Goal: Task Accomplishment & Management: Manage account settings

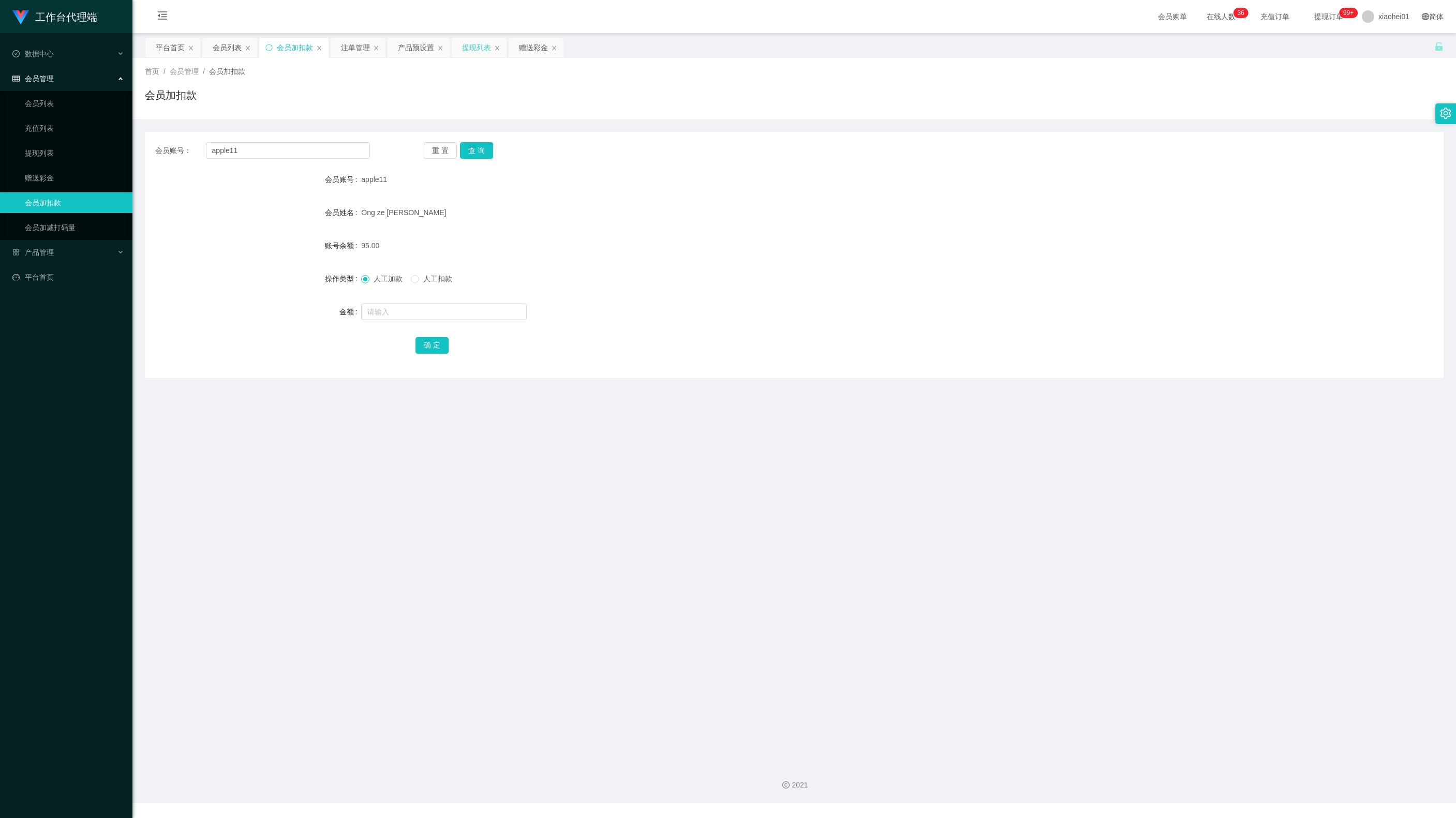
click at [475, 49] on div "提现列表" at bounding box center [476, 47] width 29 height 19
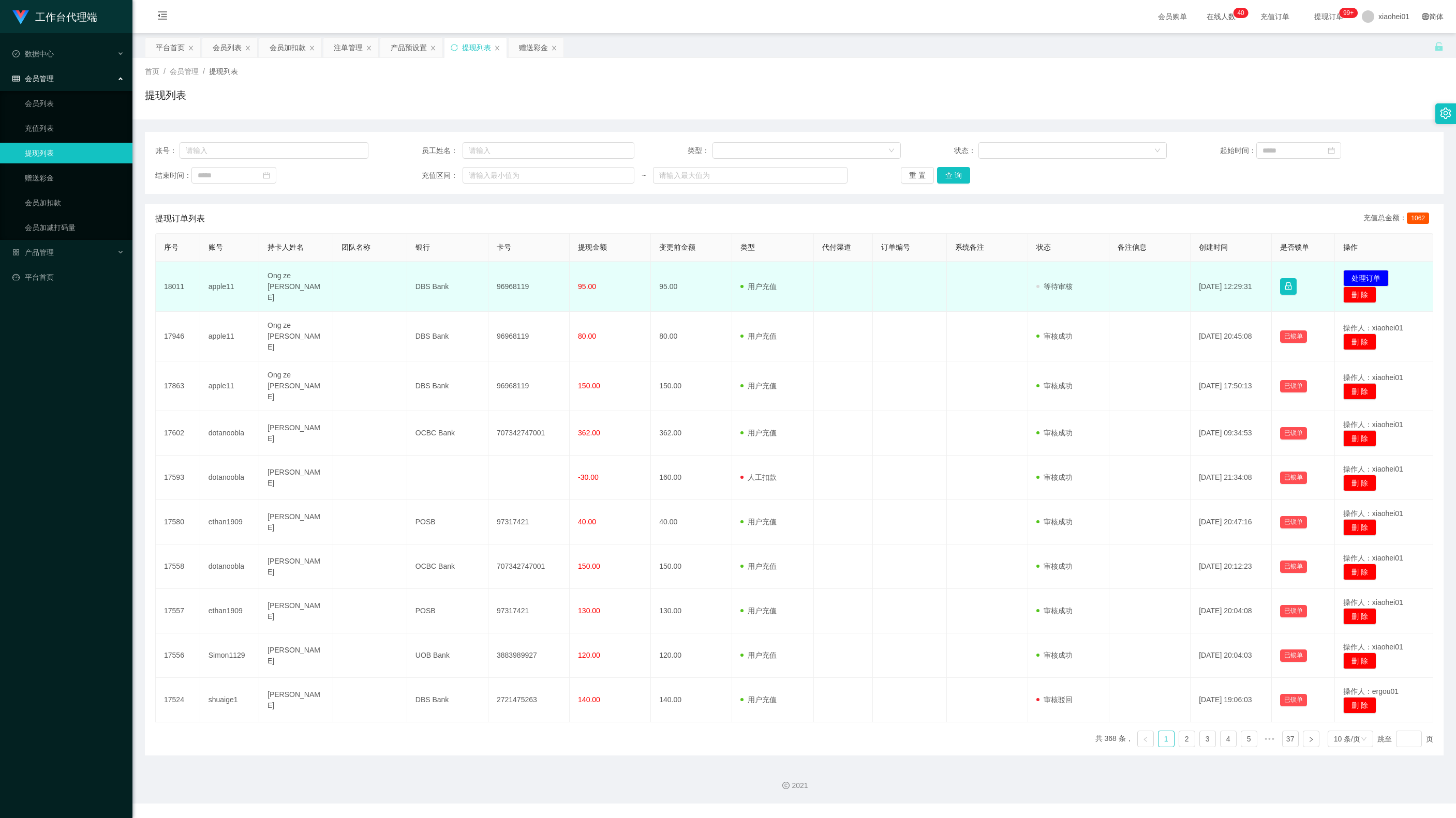
click at [513, 283] on td "96968119" at bounding box center [528, 287] width 81 height 50
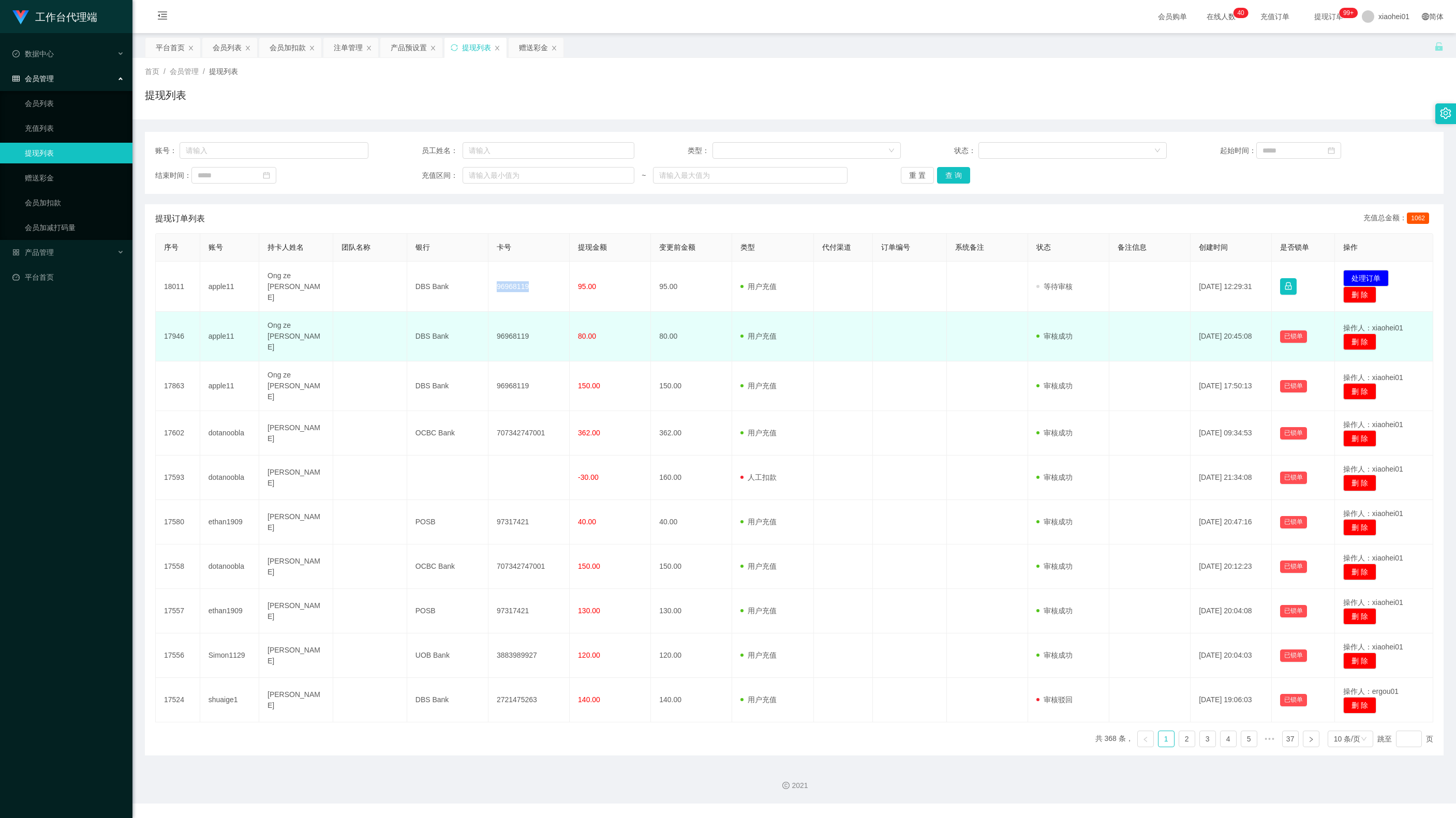
copy td "96968119"
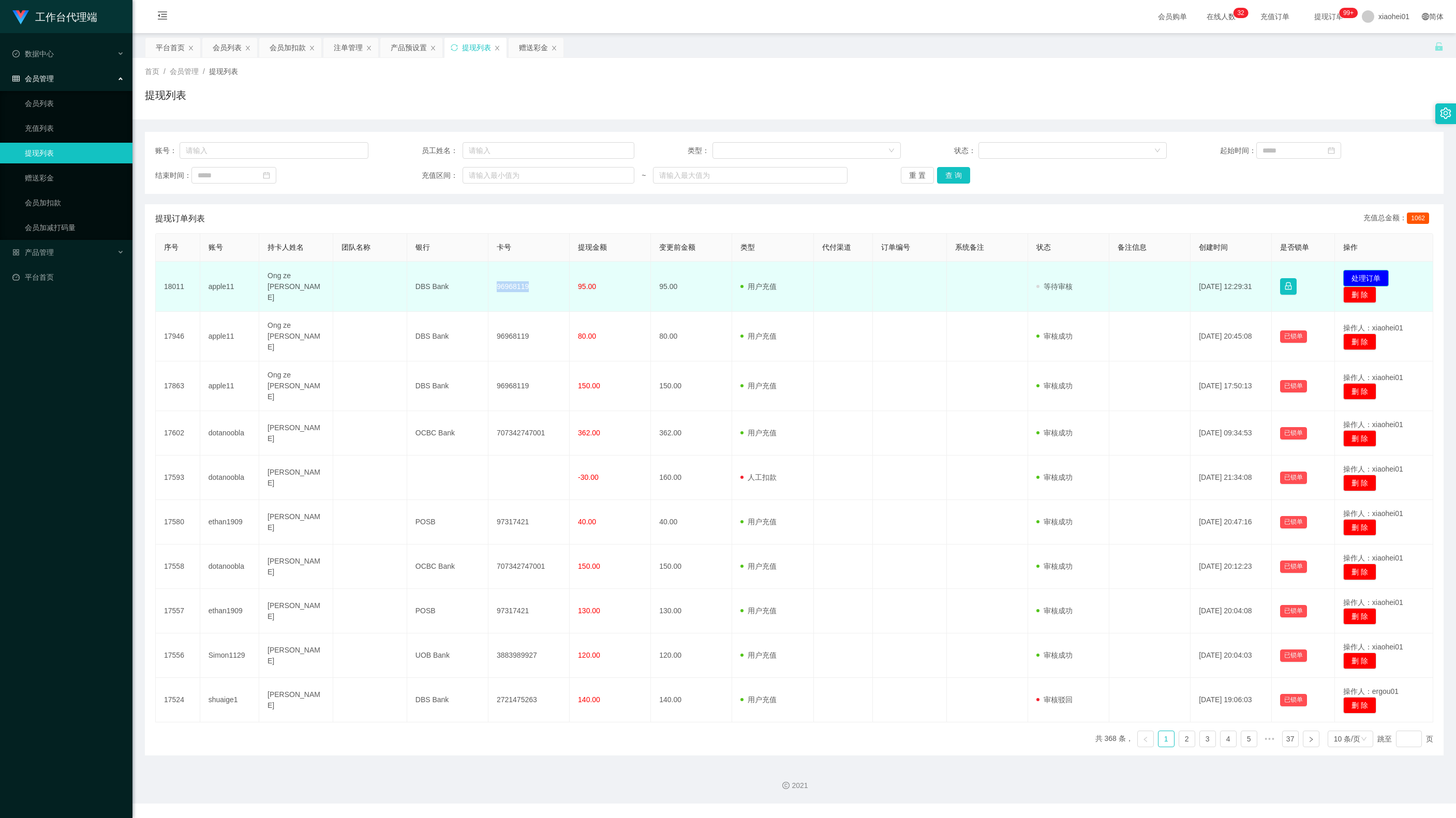
click at [1354, 274] on button "处理订单" at bounding box center [1366, 278] width 45 height 17
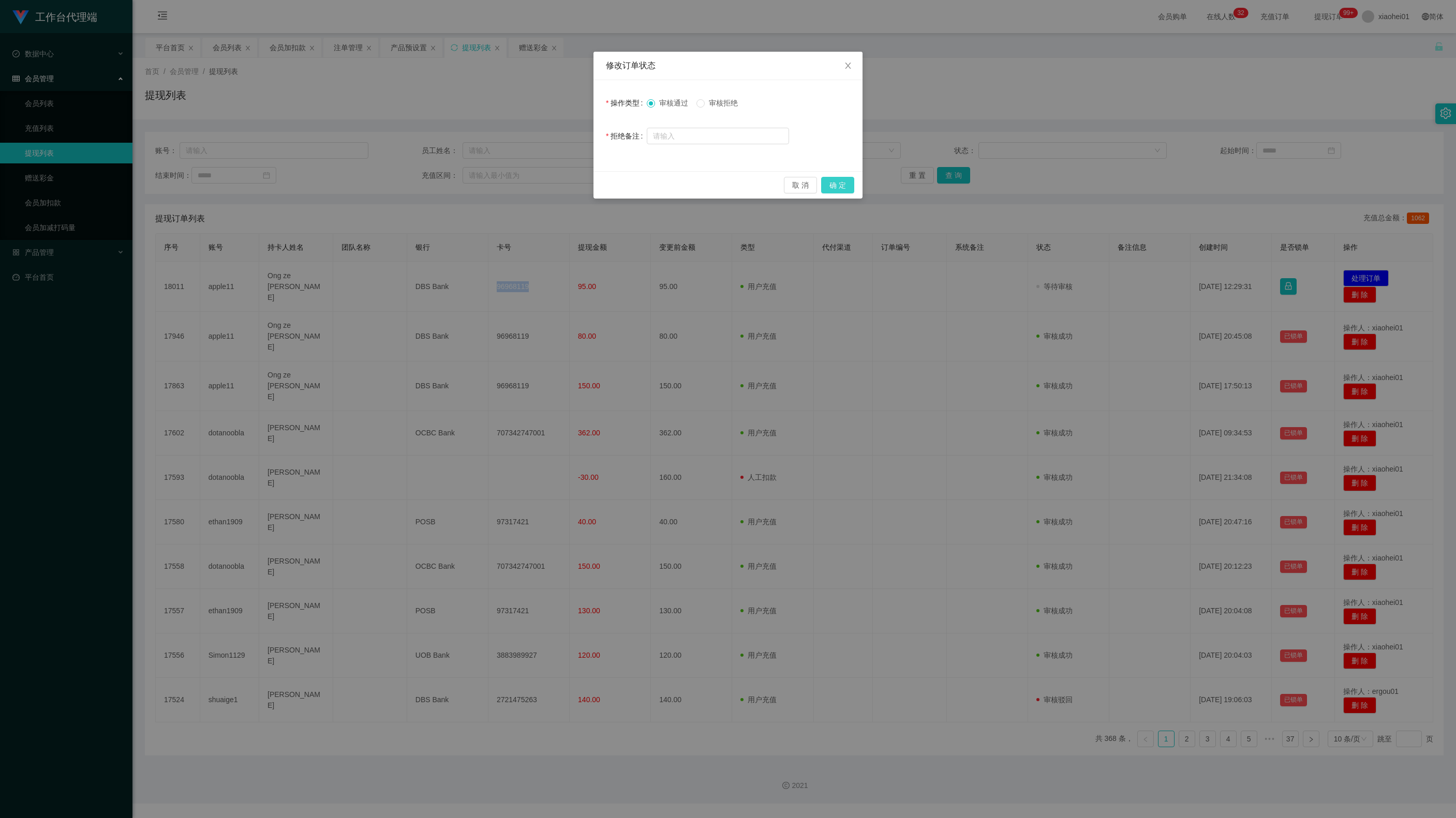
click at [853, 180] on button "确 定" at bounding box center [837, 185] width 33 height 17
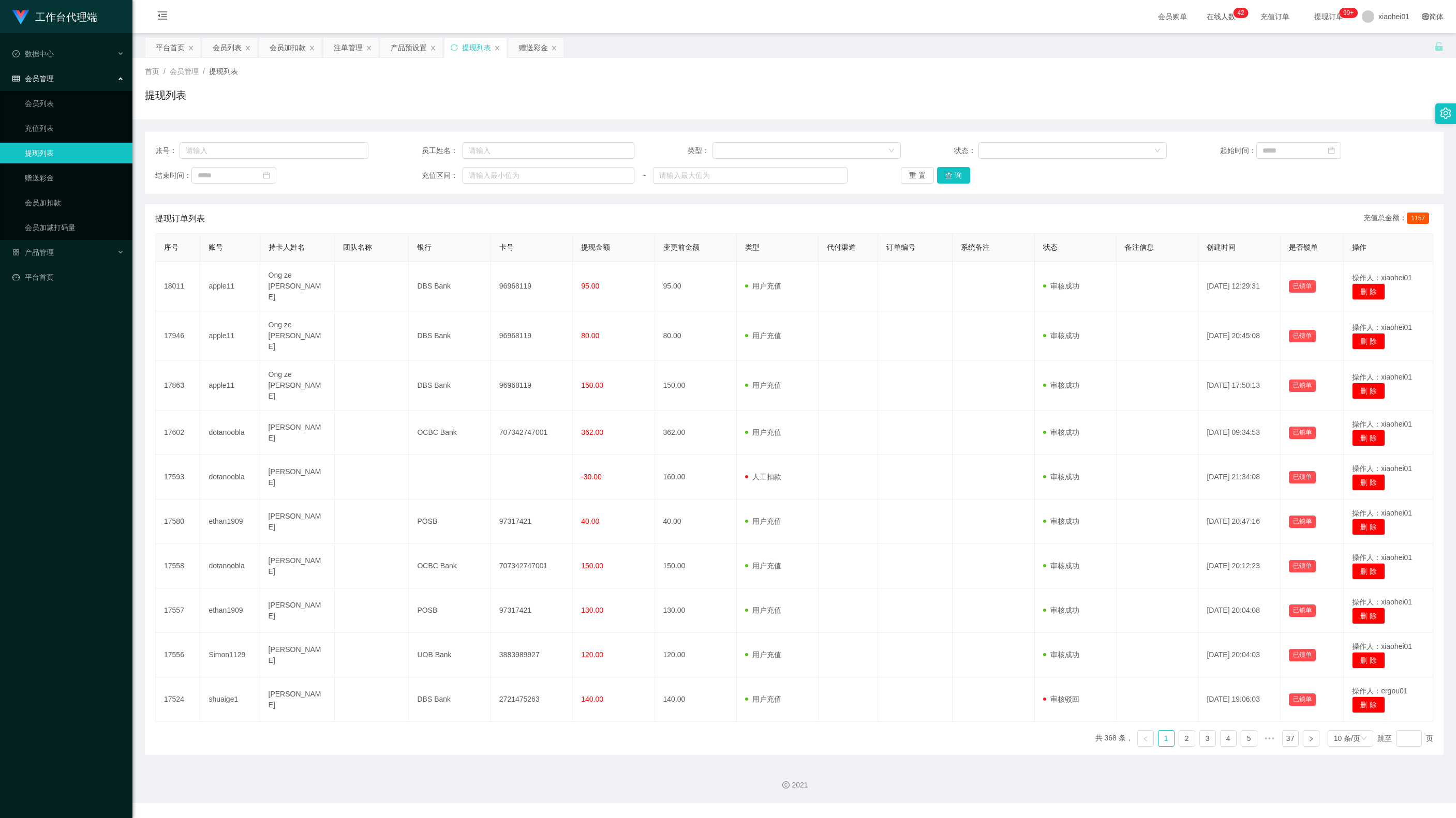
click at [290, 59] on div "首页 / 会员管理 / 提现列表 / 提现列表" at bounding box center [794, 89] width 1323 height 61
click at [286, 53] on div "会员加扣款" at bounding box center [287, 47] width 36 height 19
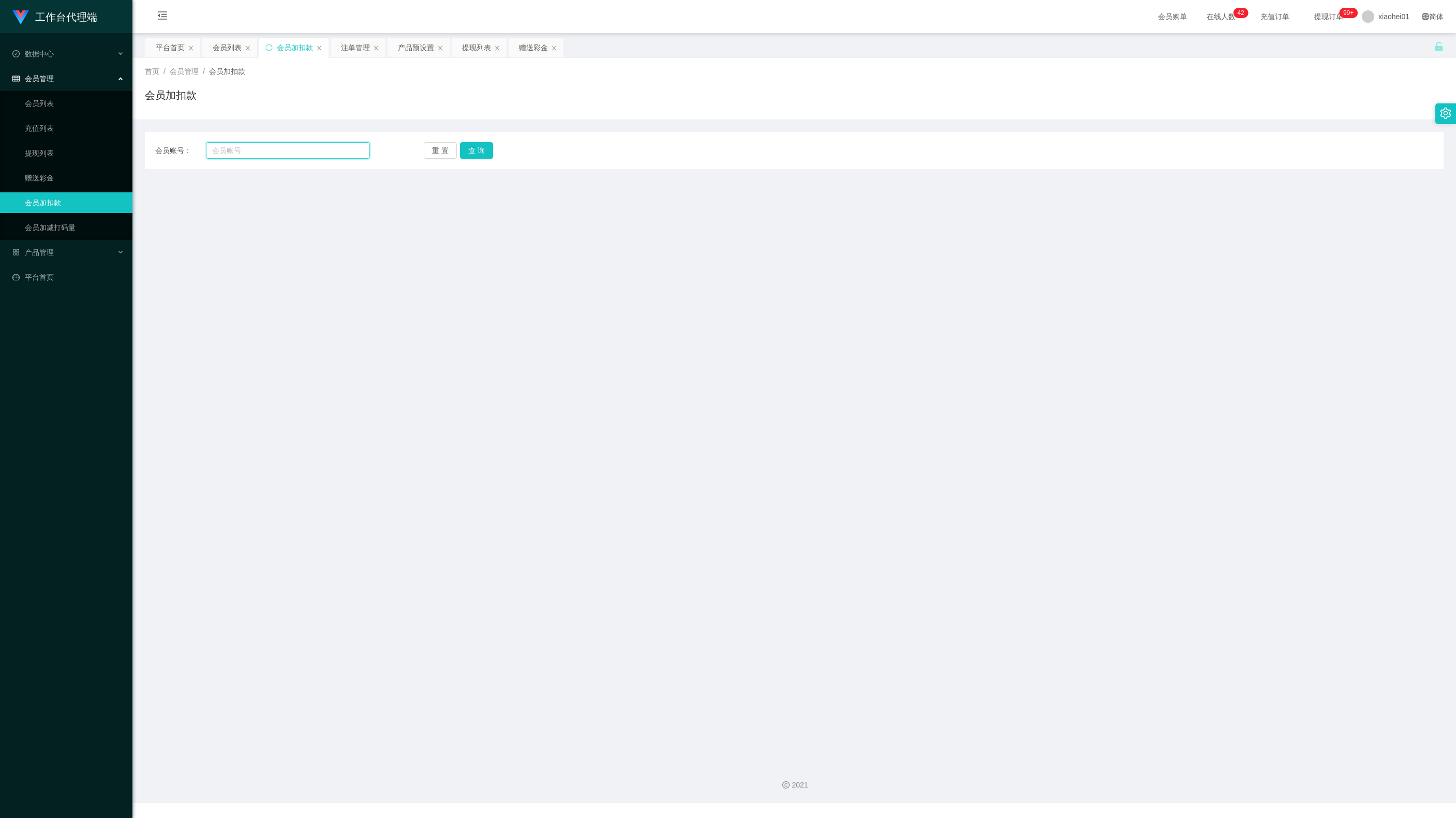
click at [251, 147] on input "text" at bounding box center [287, 151] width 164 height 17
paste input "Rangi"
type input "Rangi"
click at [479, 150] on button "查 询" at bounding box center [476, 151] width 33 height 17
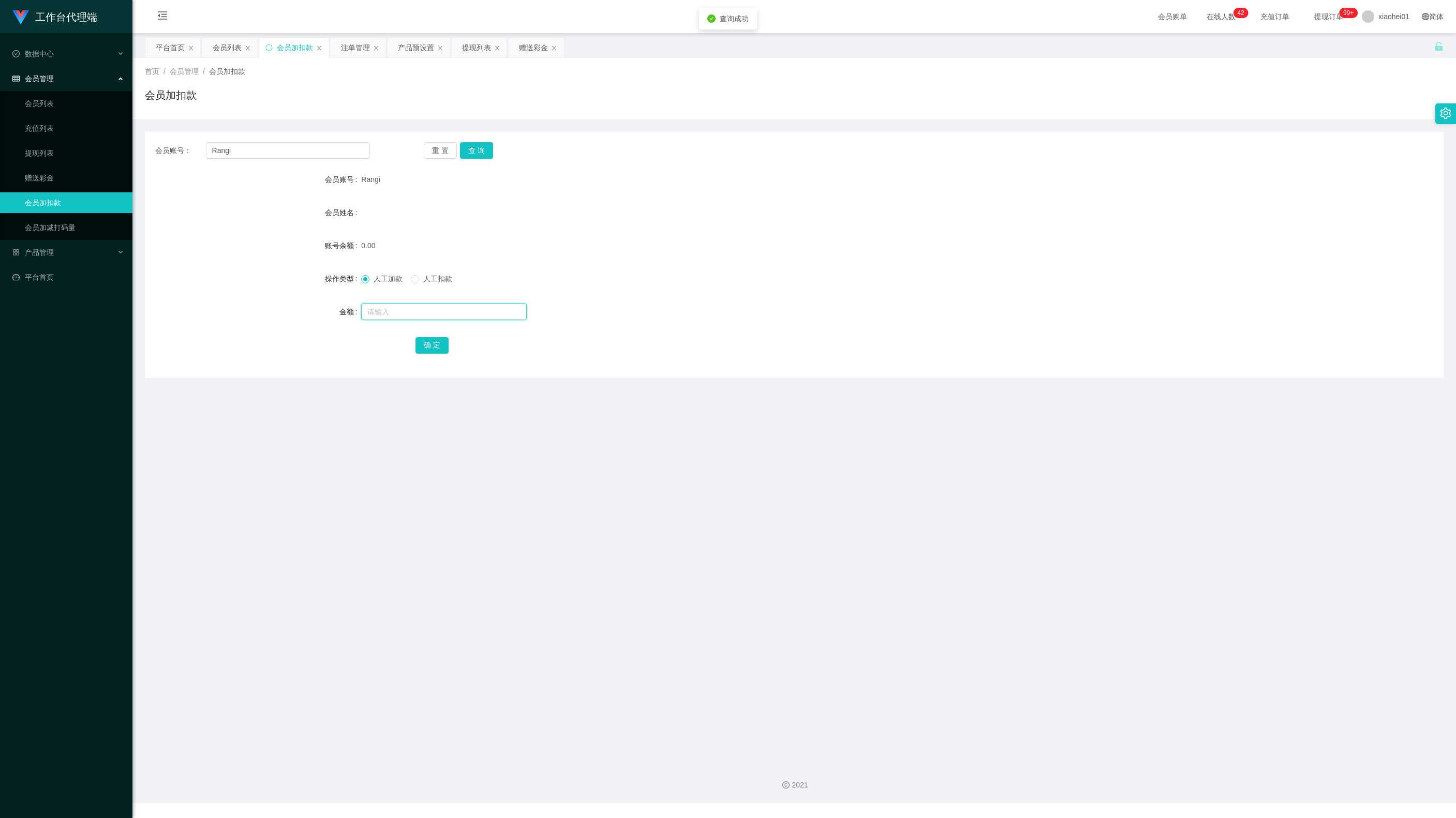
click at [456, 311] on input "text" at bounding box center [444, 312] width 166 height 17
type input "100"
click at [429, 349] on button "确 定" at bounding box center [432, 346] width 33 height 17
click at [816, 274] on div "人工加款 人工扣款" at bounding box center [740, 279] width 757 height 21
click at [412, 39] on div "产品预设置" at bounding box center [416, 47] width 36 height 19
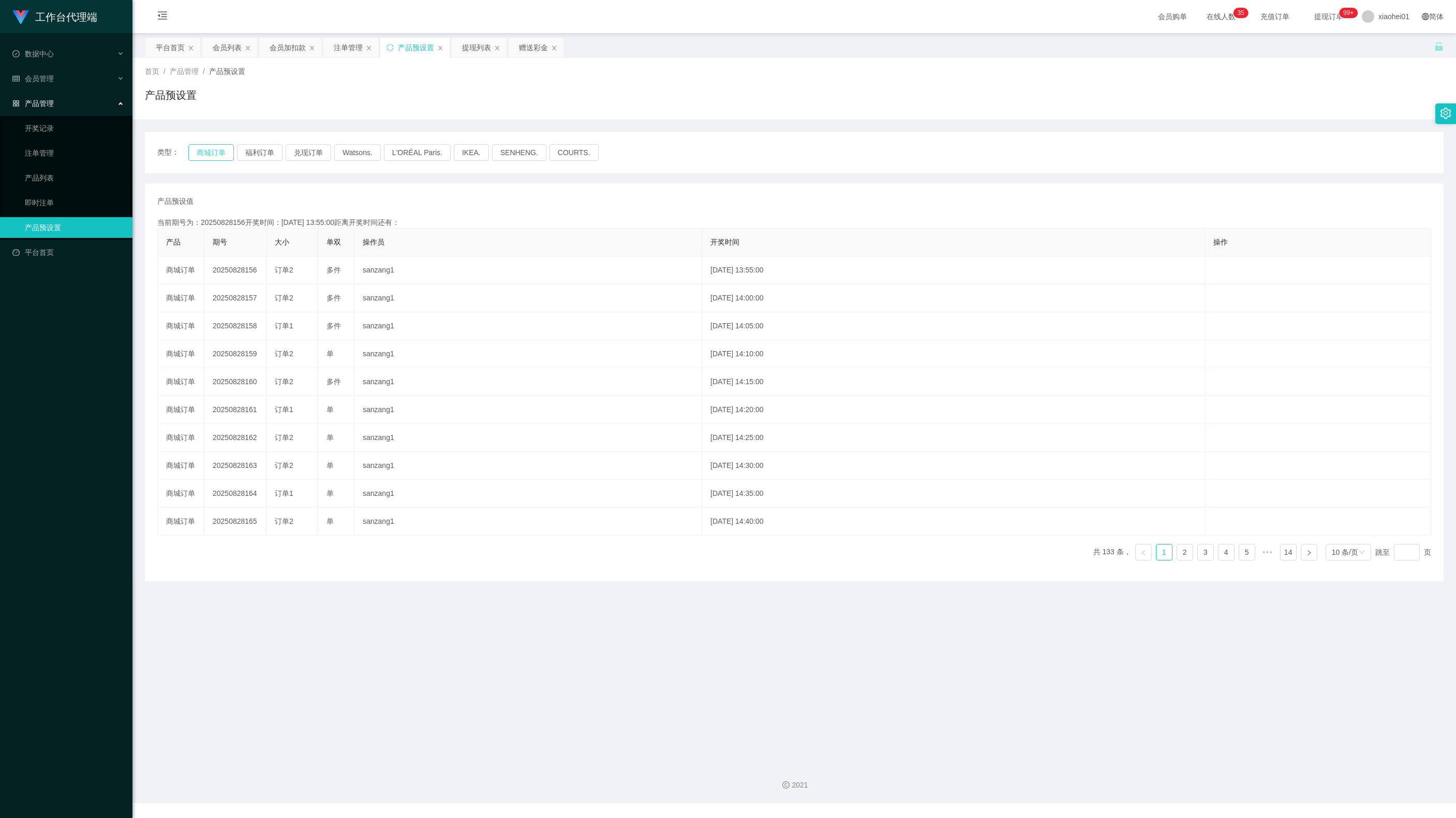
click at [199, 155] on button "商城订单" at bounding box center [211, 153] width 45 height 17
click at [212, 156] on button "商城订单" at bounding box center [211, 153] width 45 height 17
click at [287, 41] on div "会员加扣款" at bounding box center [287, 47] width 36 height 19
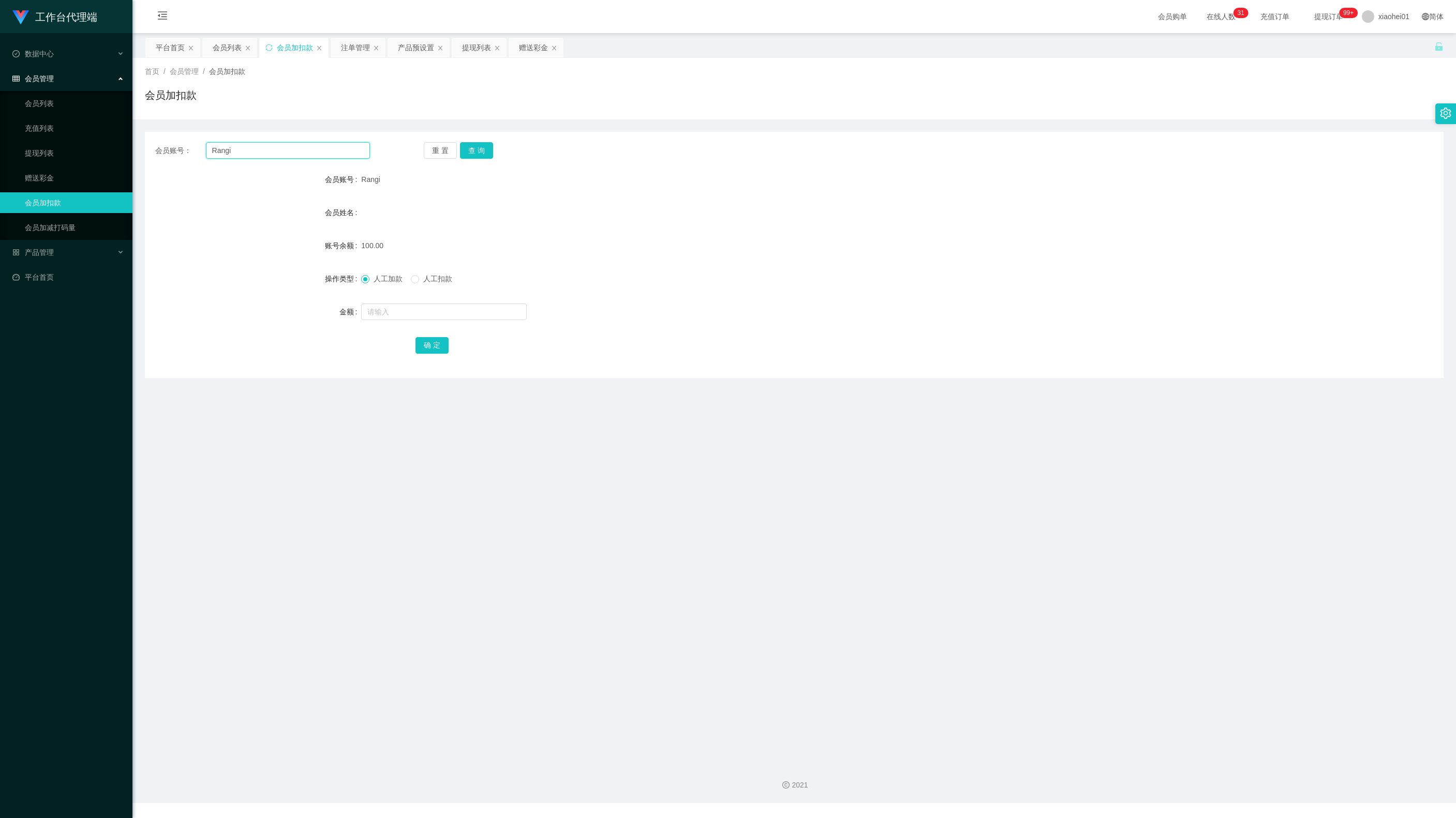
click at [270, 150] on input "Rangi" at bounding box center [287, 151] width 164 height 17
paste input "Rangi"
paste input "text"
type input "Rangi"
click at [488, 143] on button "查 询" at bounding box center [476, 151] width 33 height 17
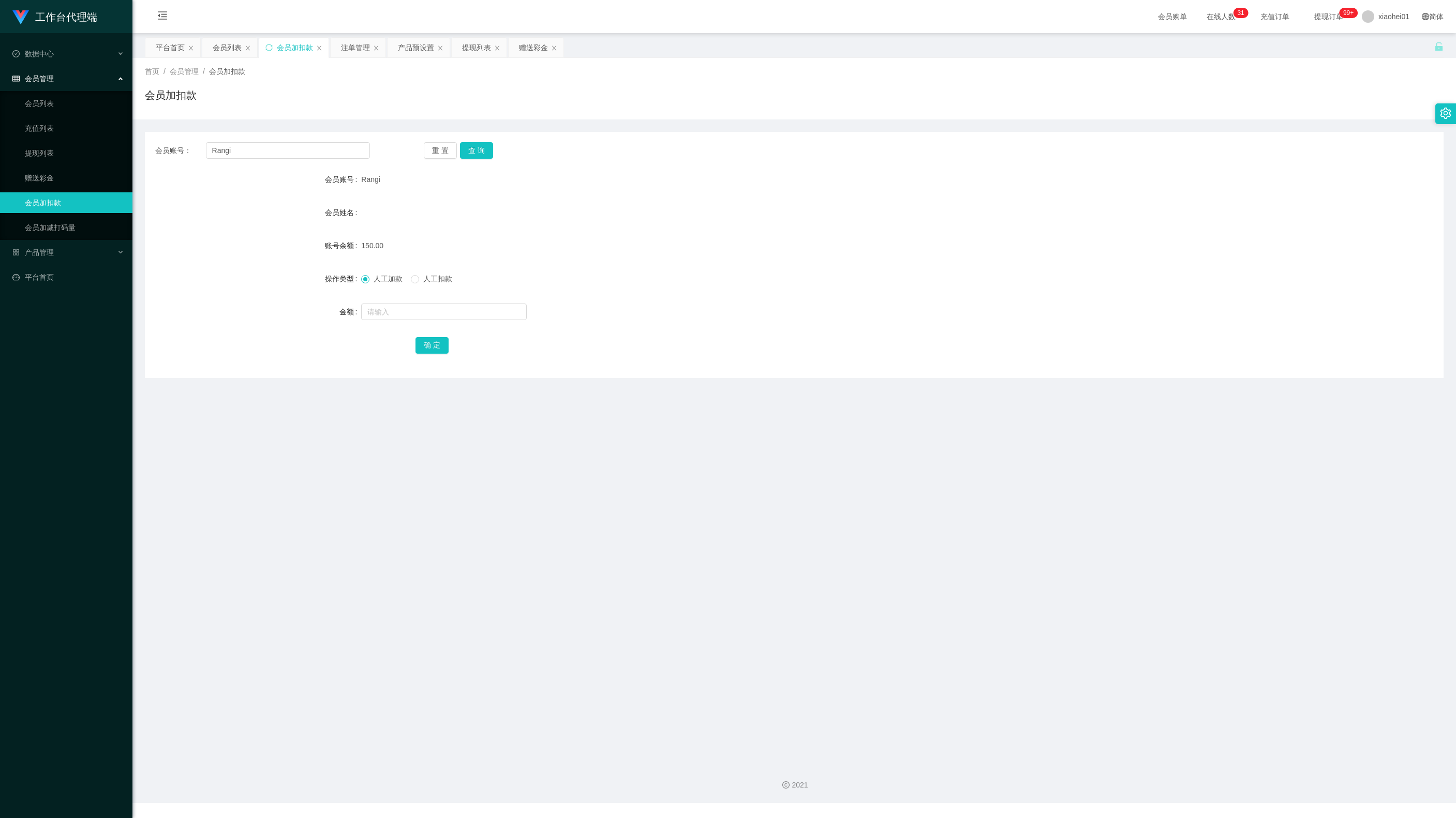
click at [486, 61] on div "首页 / 会员管理 / 会员加扣款 / 会员加扣款" at bounding box center [794, 89] width 1323 height 61
click at [470, 40] on div "提现列表" at bounding box center [476, 47] width 29 height 19
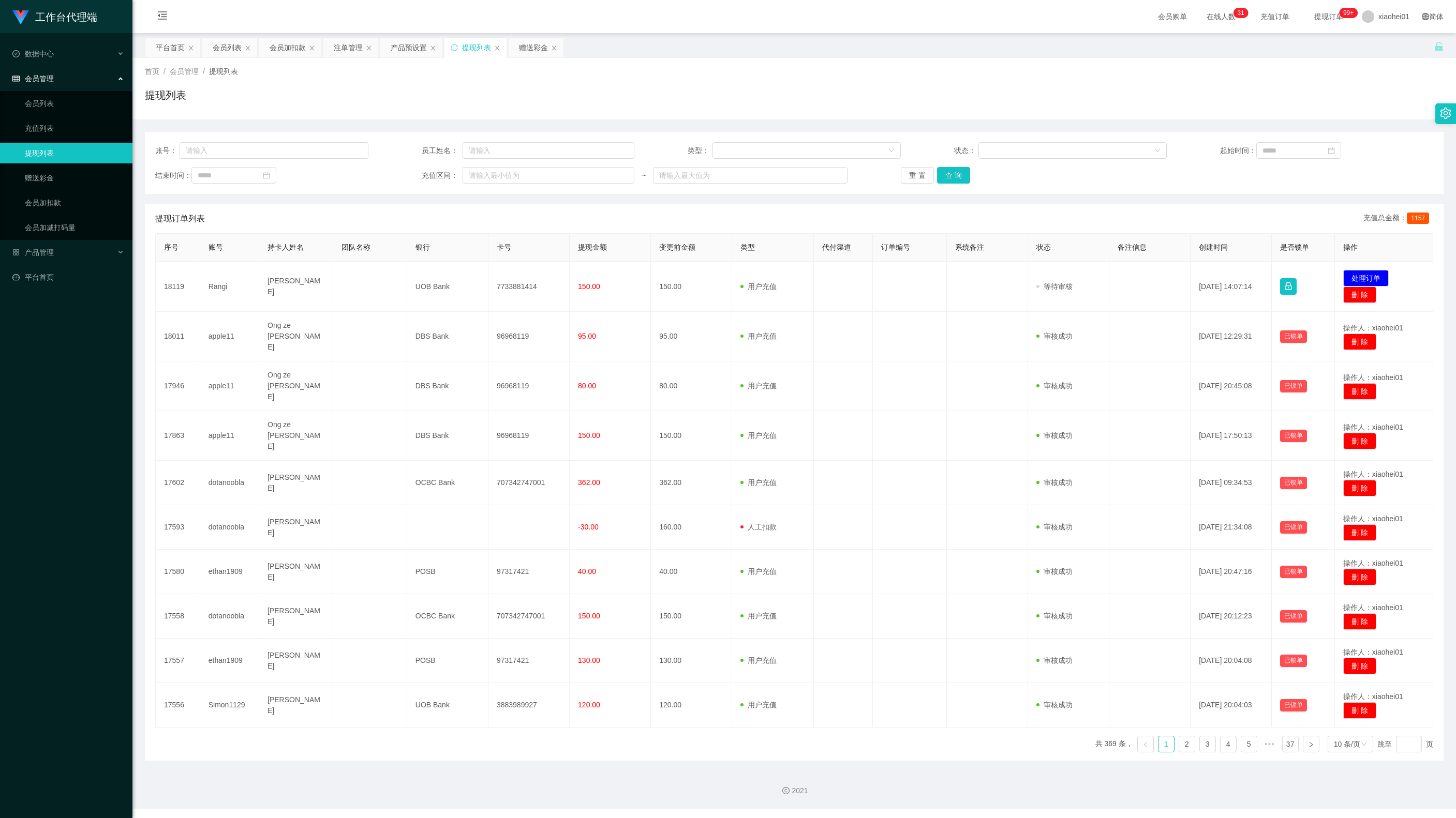
click at [515, 297] on td "7733881414" at bounding box center [528, 287] width 81 height 50
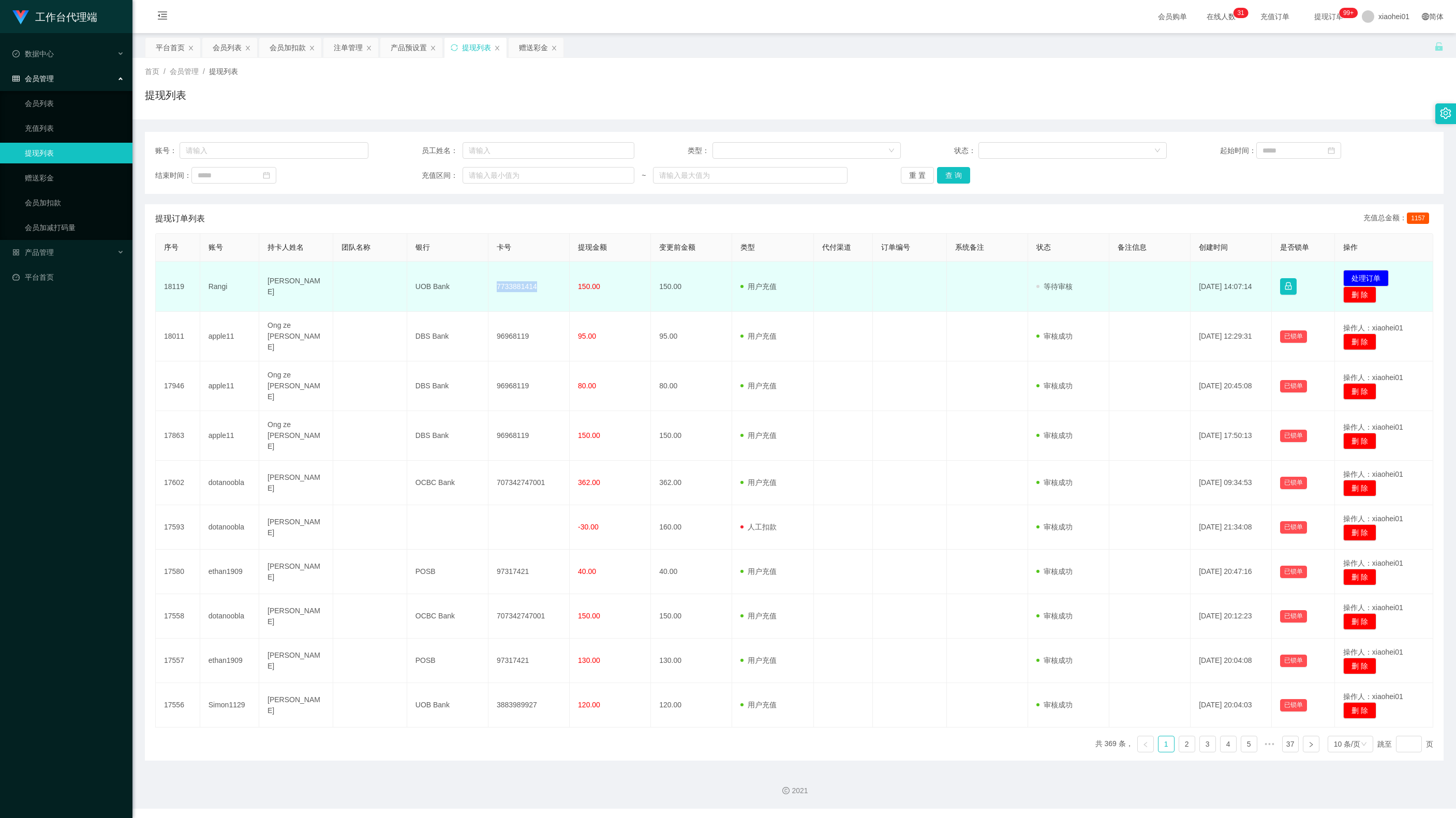
click at [515, 297] on td "7733881414" at bounding box center [528, 287] width 81 height 50
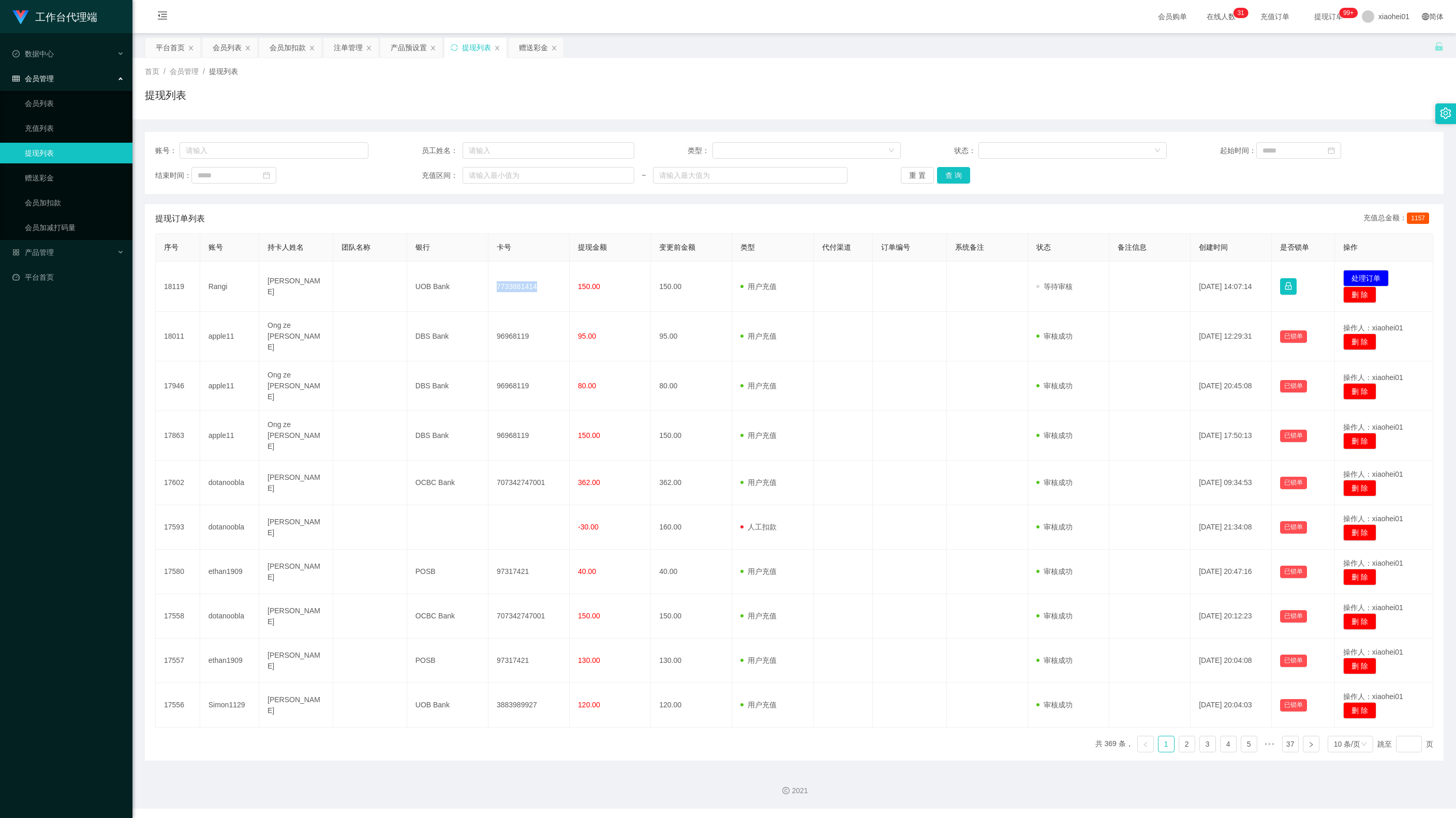
copy td "7733881414"
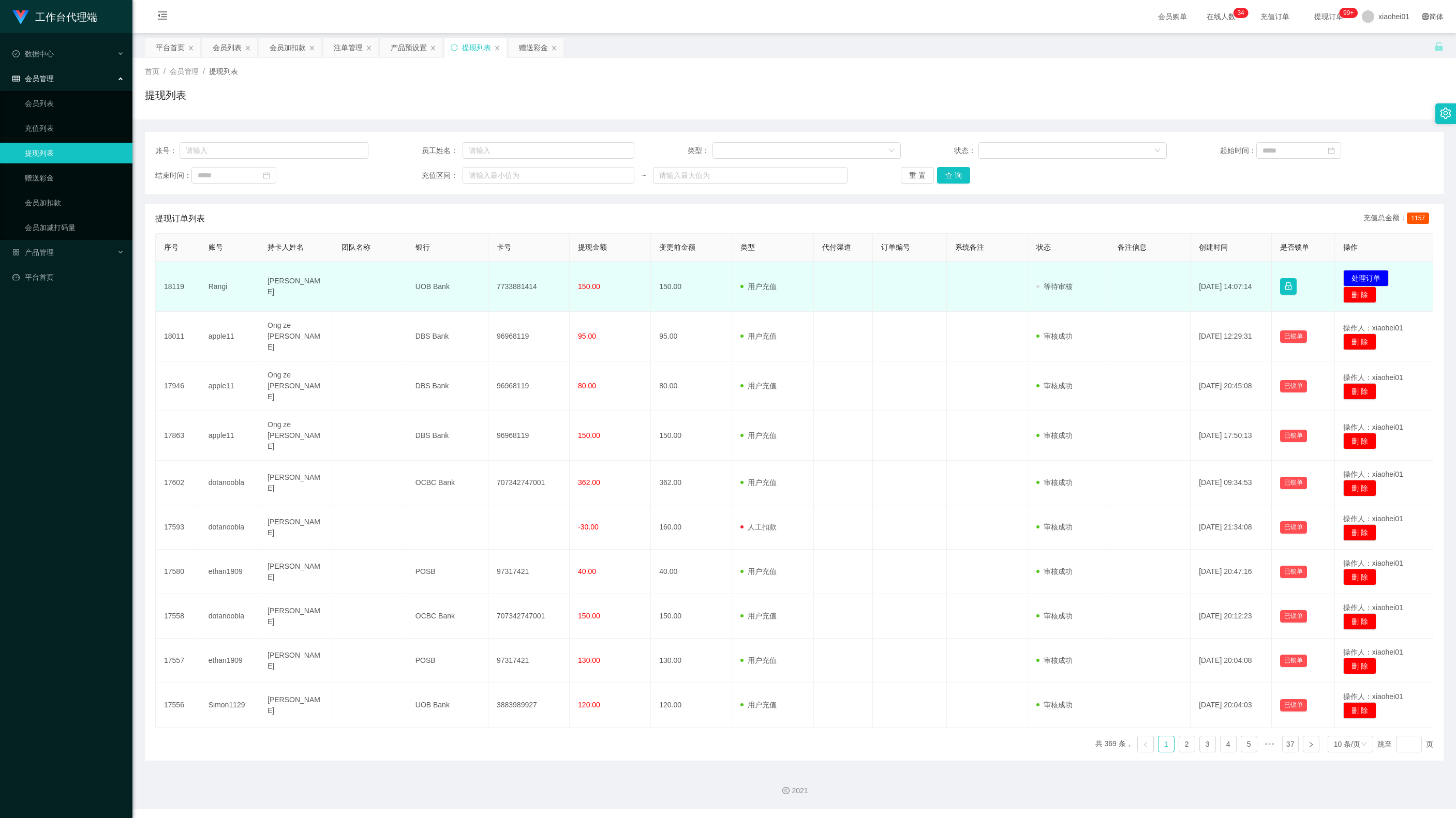
drag, startPoint x: 427, startPoint y: 298, endPoint x: 403, endPoint y: 296, distance: 24.1
click at [427, 298] on td "UOB Bank" at bounding box center [447, 287] width 81 height 50
click at [282, 295] on td "PIETERSZ ROSHENI NETHMI SHEHANI" at bounding box center [296, 287] width 74 height 50
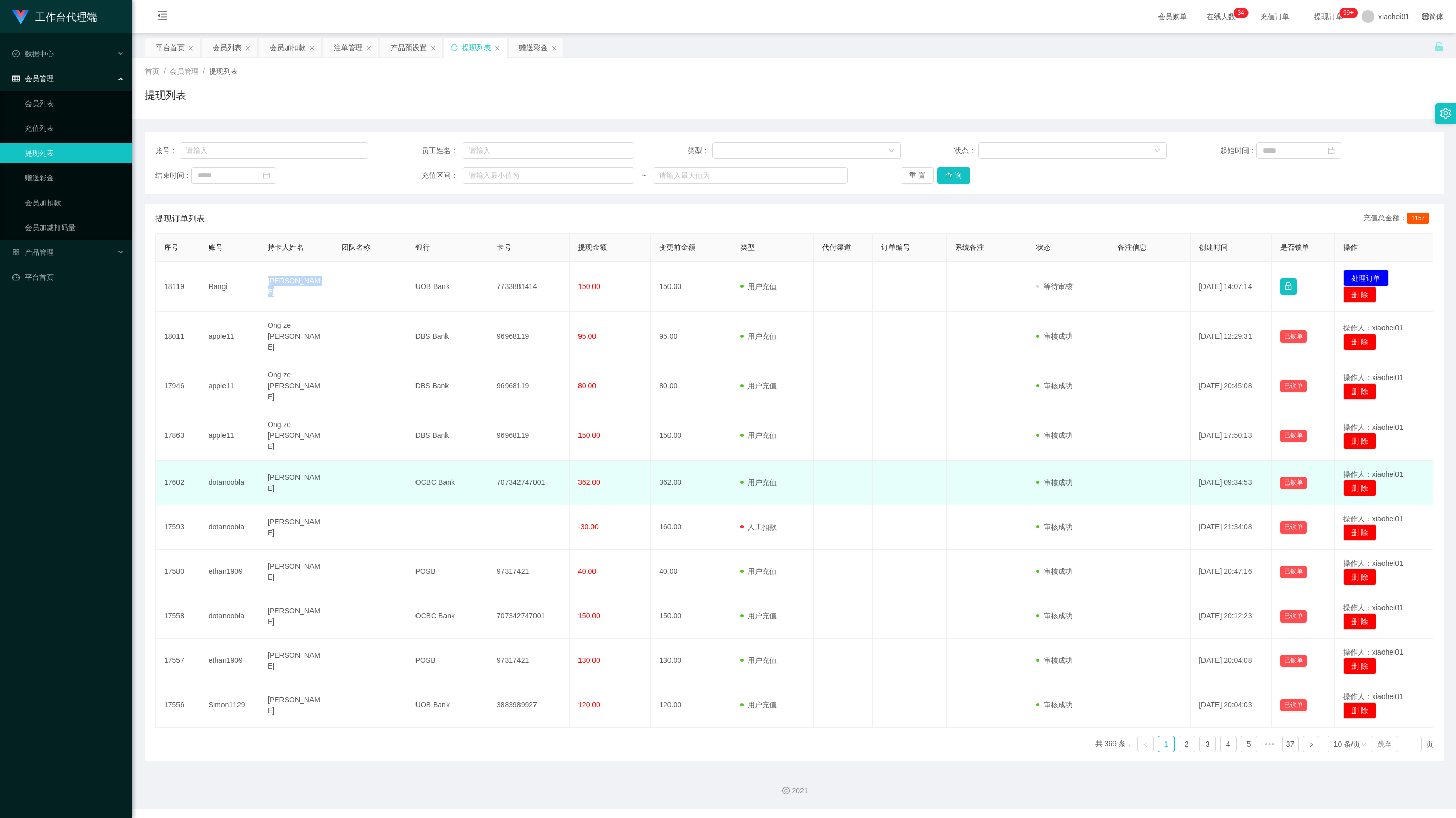
copy td "PIETERSZ ROSHENI NETHMI SHEHANI"
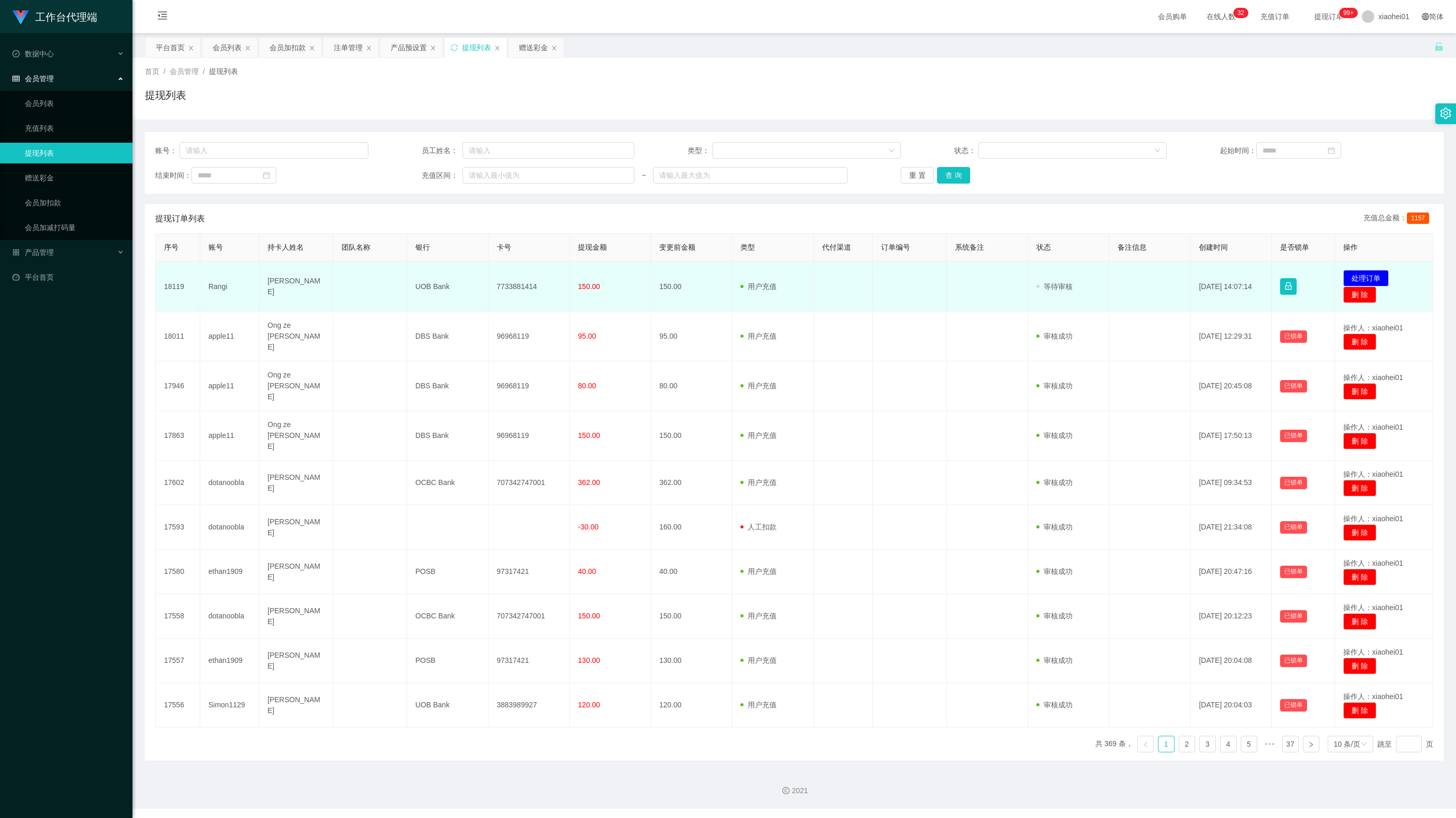
click at [425, 287] on td "UOB Bank" at bounding box center [447, 287] width 81 height 50
click at [437, 292] on td "UOB Bank" at bounding box center [447, 287] width 81 height 50
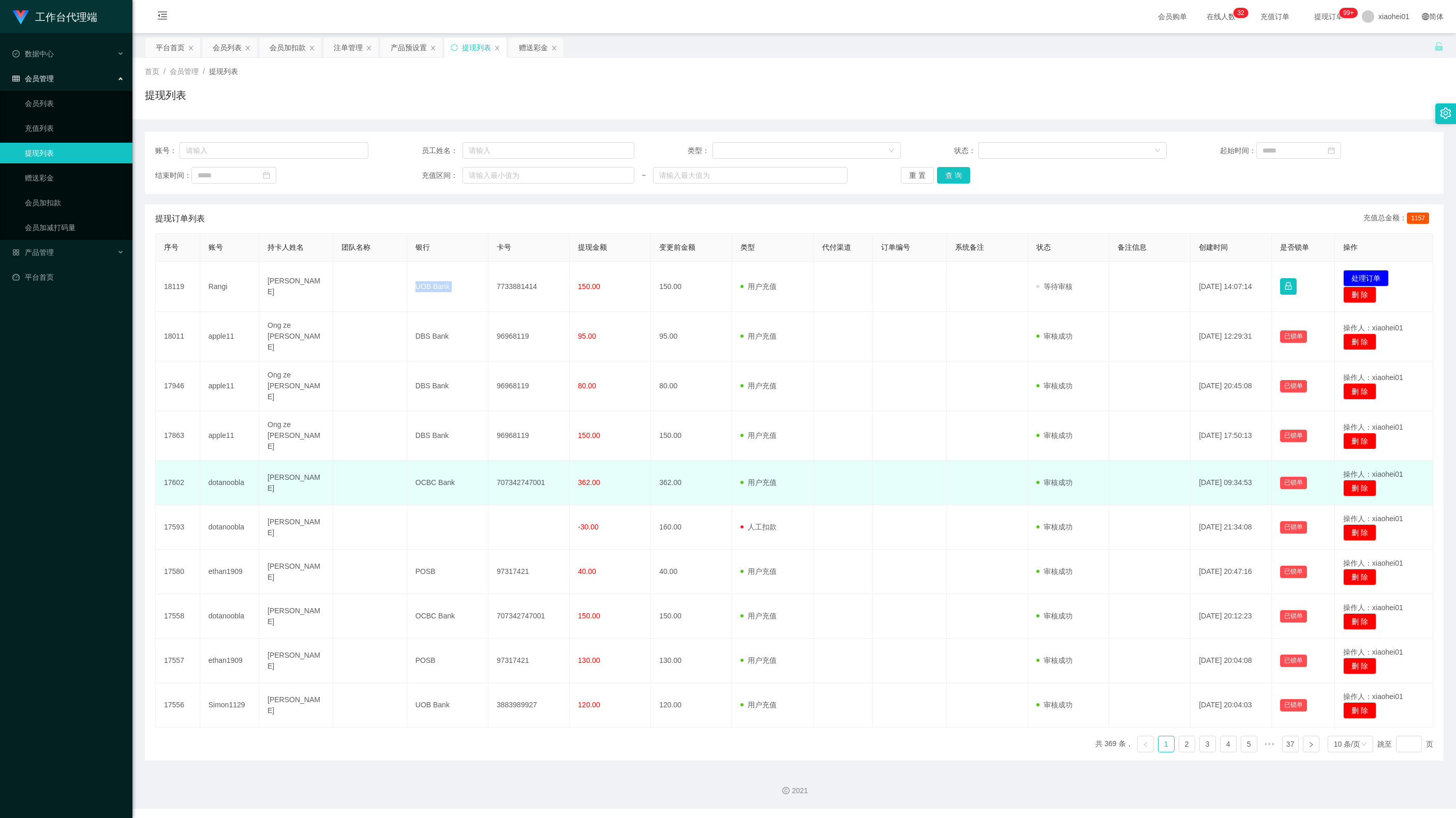
drag, startPoint x: 437, startPoint y: 292, endPoint x: 859, endPoint y: 501, distance: 470.9
click at [437, 292] on td "UOB Bank" at bounding box center [447, 287] width 81 height 50
copy td "UOB Bank"
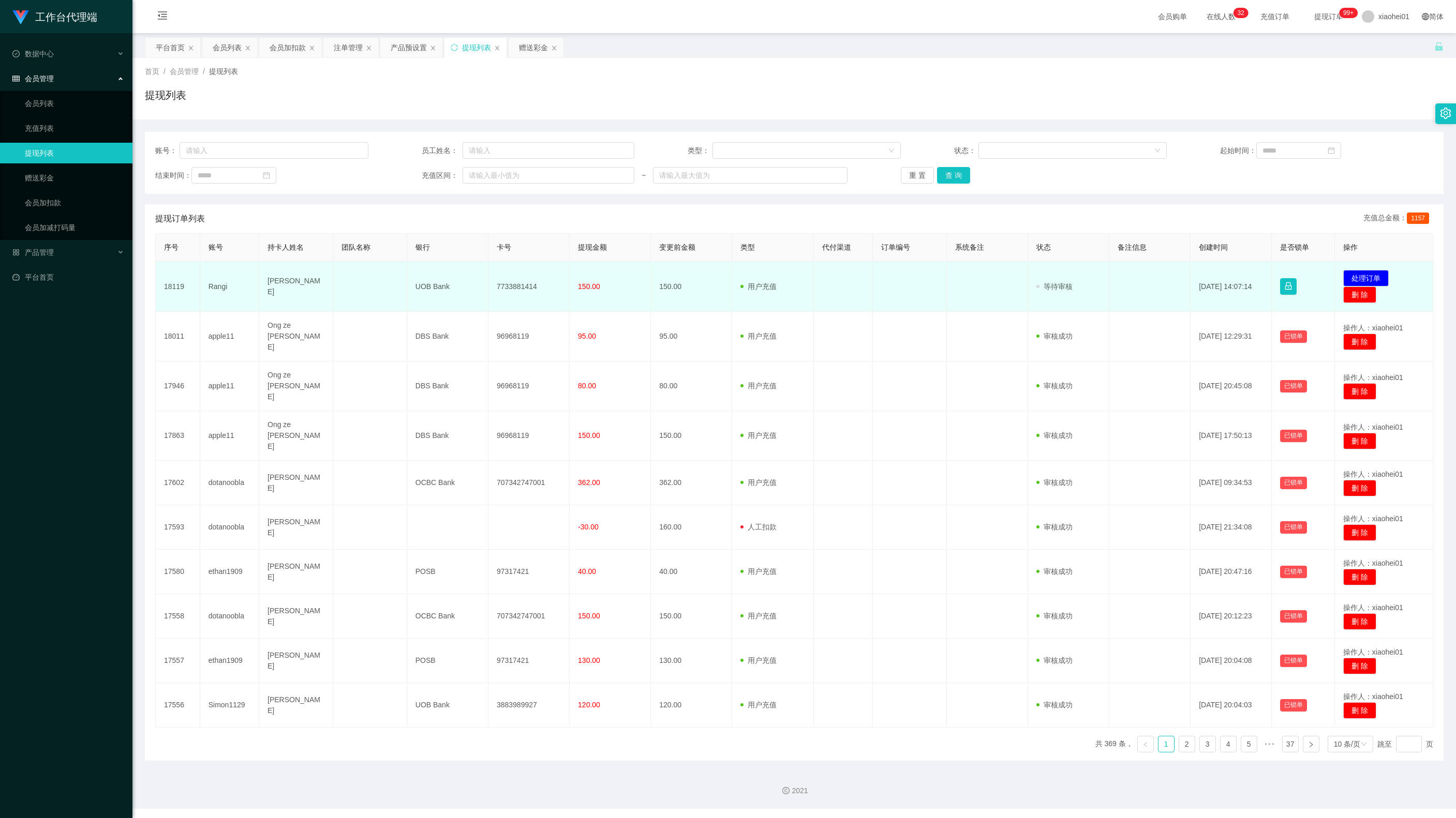
click at [511, 291] on td "7733881414" at bounding box center [528, 287] width 81 height 50
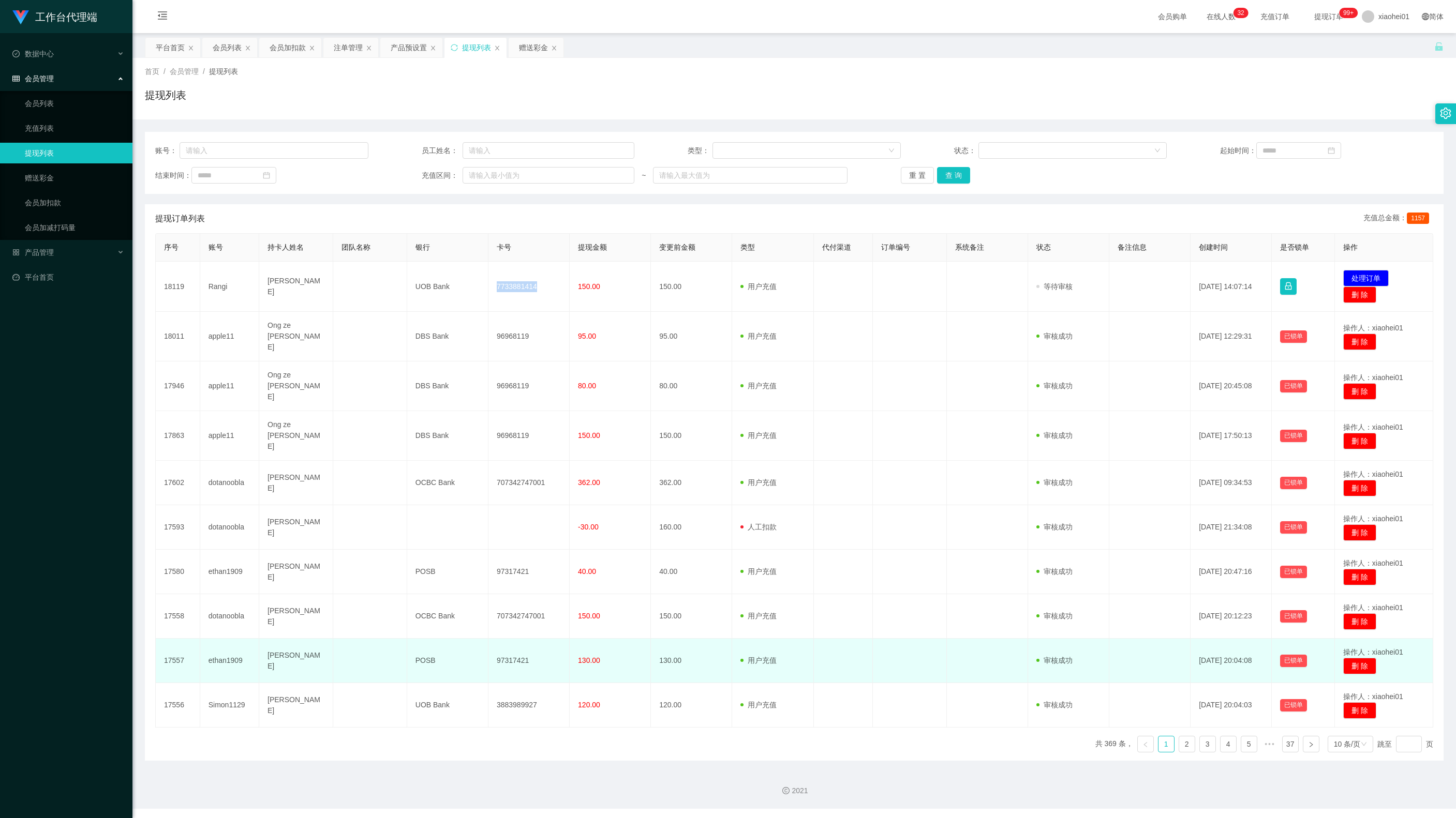
copy td "7733881414"
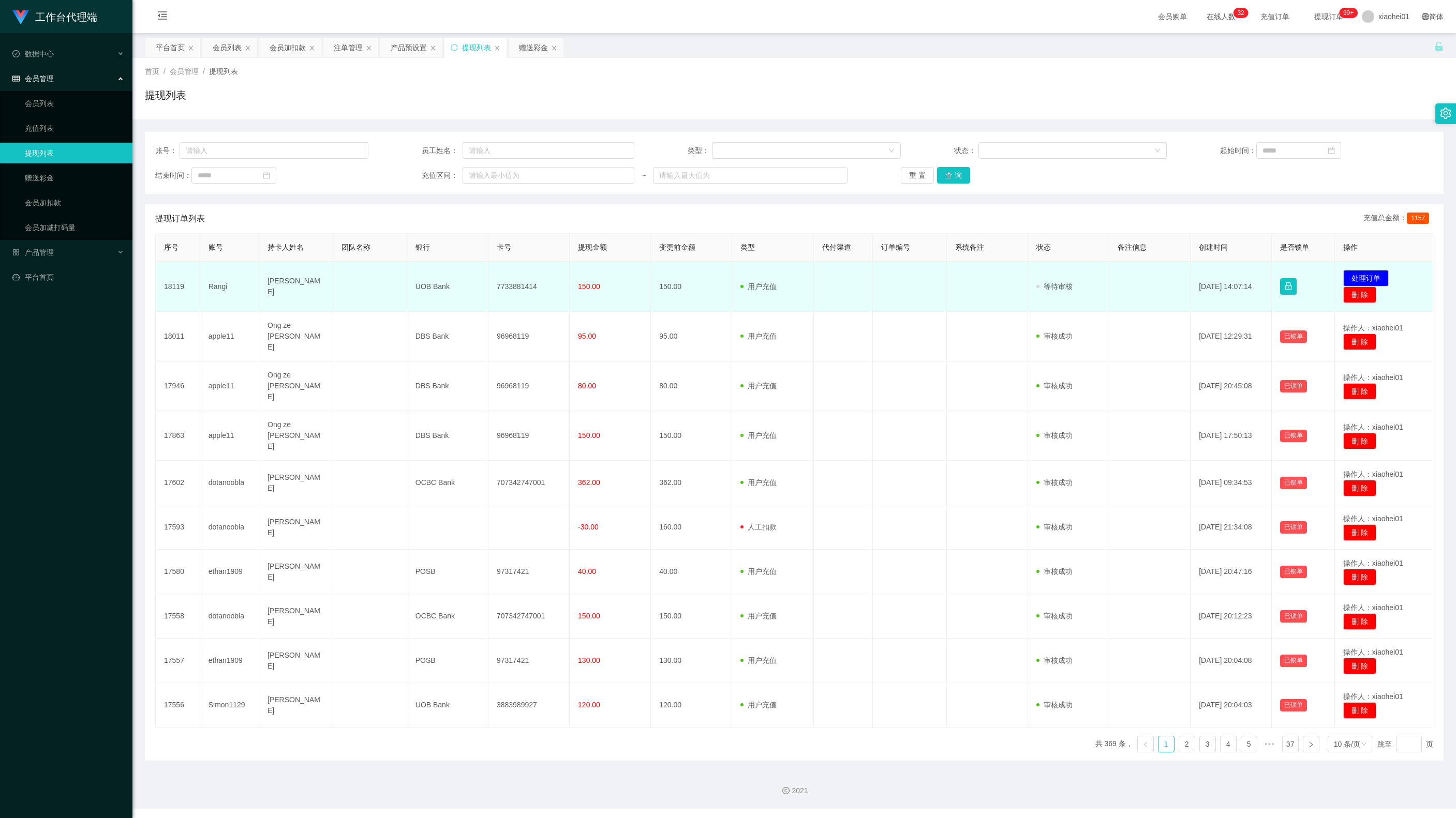
click at [581, 291] on span "150.00" at bounding box center [589, 286] width 22 height 8
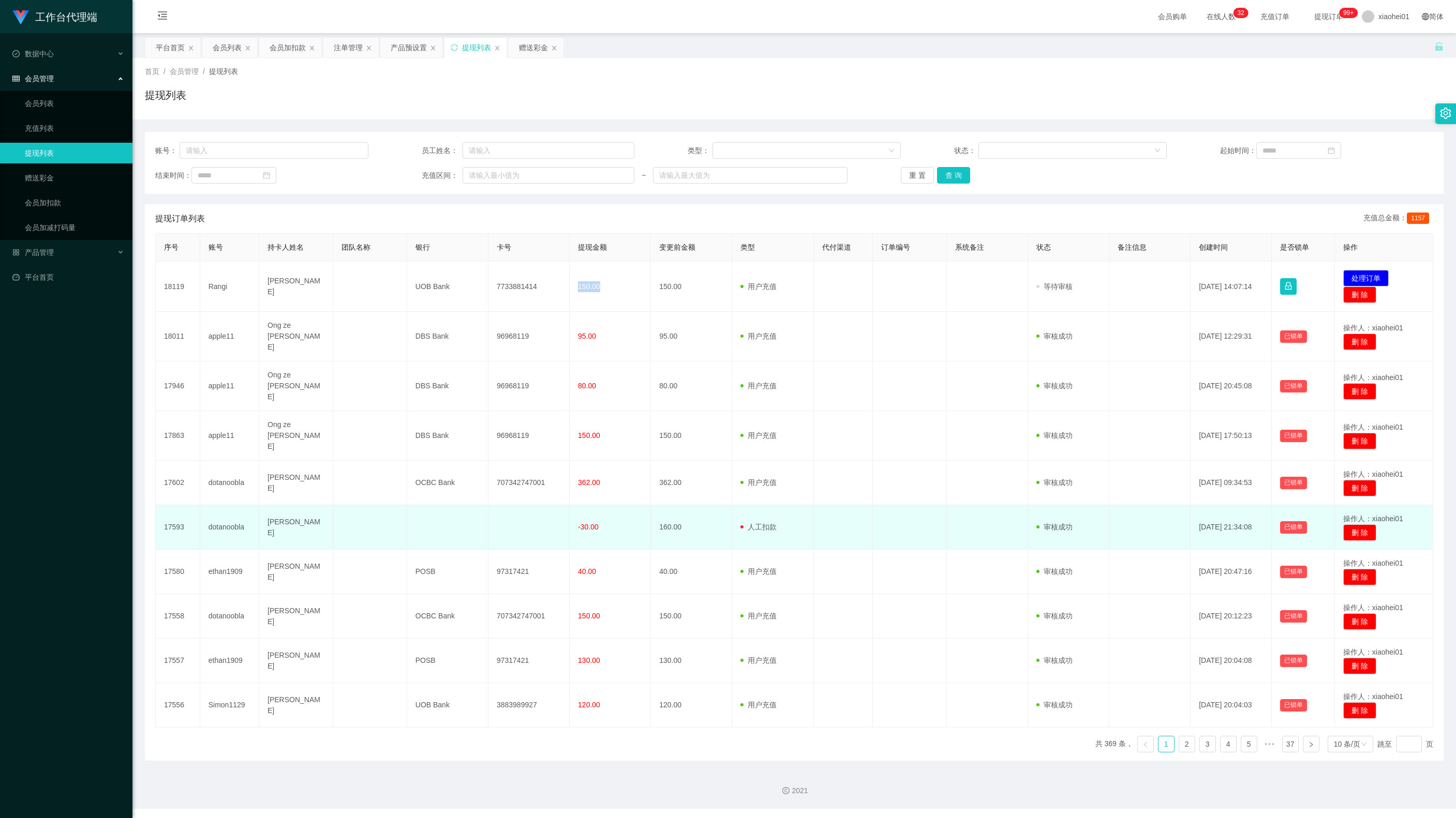
copy span "150.00"
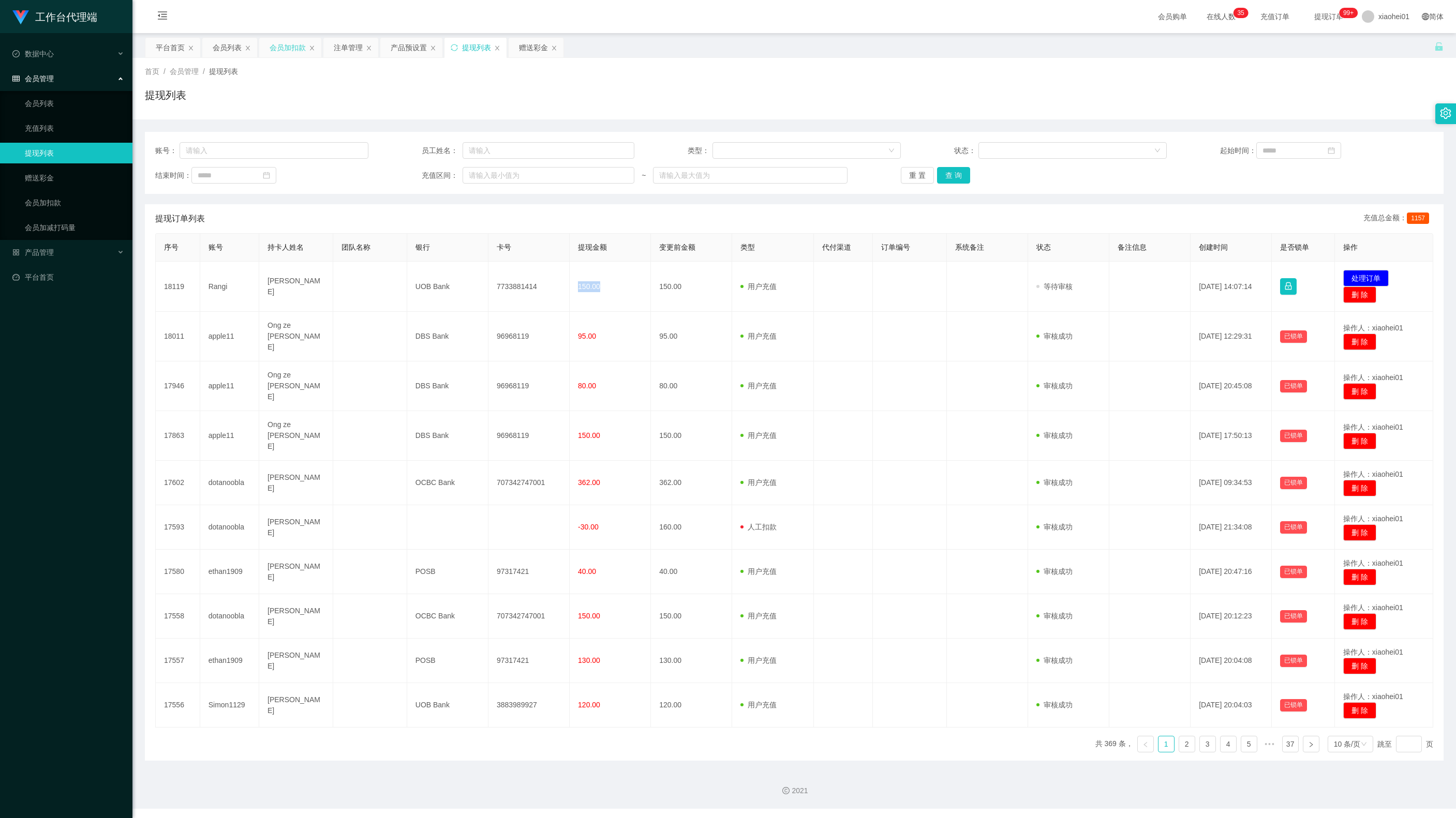
click at [292, 52] on div "会员加扣款" at bounding box center [287, 47] width 36 height 19
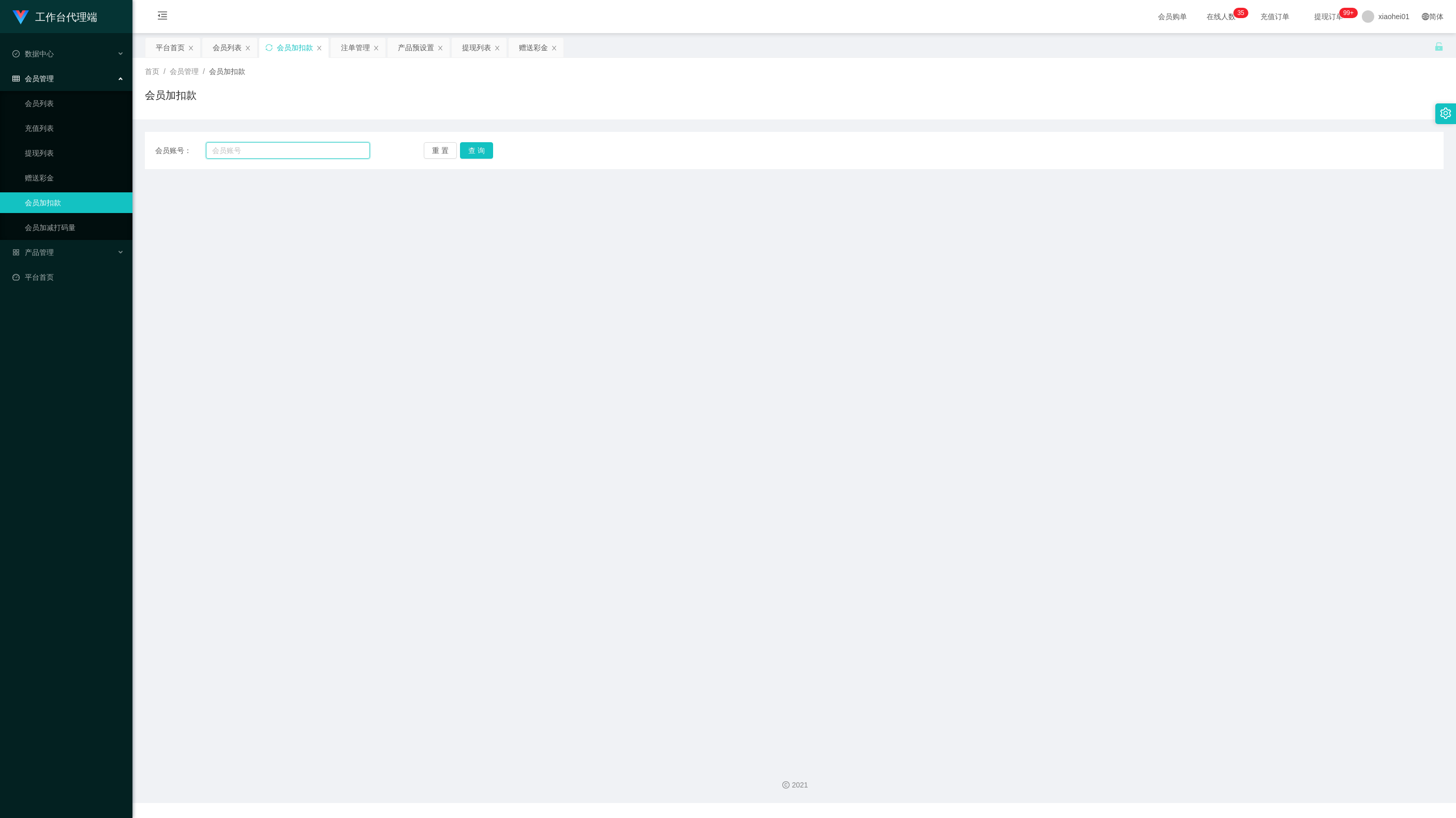
drag, startPoint x: 278, startPoint y: 150, endPoint x: 346, endPoint y: 175, distance: 72.4
click at [280, 152] on input "text" at bounding box center [287, 151] width 164 height 17
paste input "Rangi"
type input "Rangi"
click at [496, 149] on div "重 置 查 询" at bounding box center [532, 151] width 215 height 17
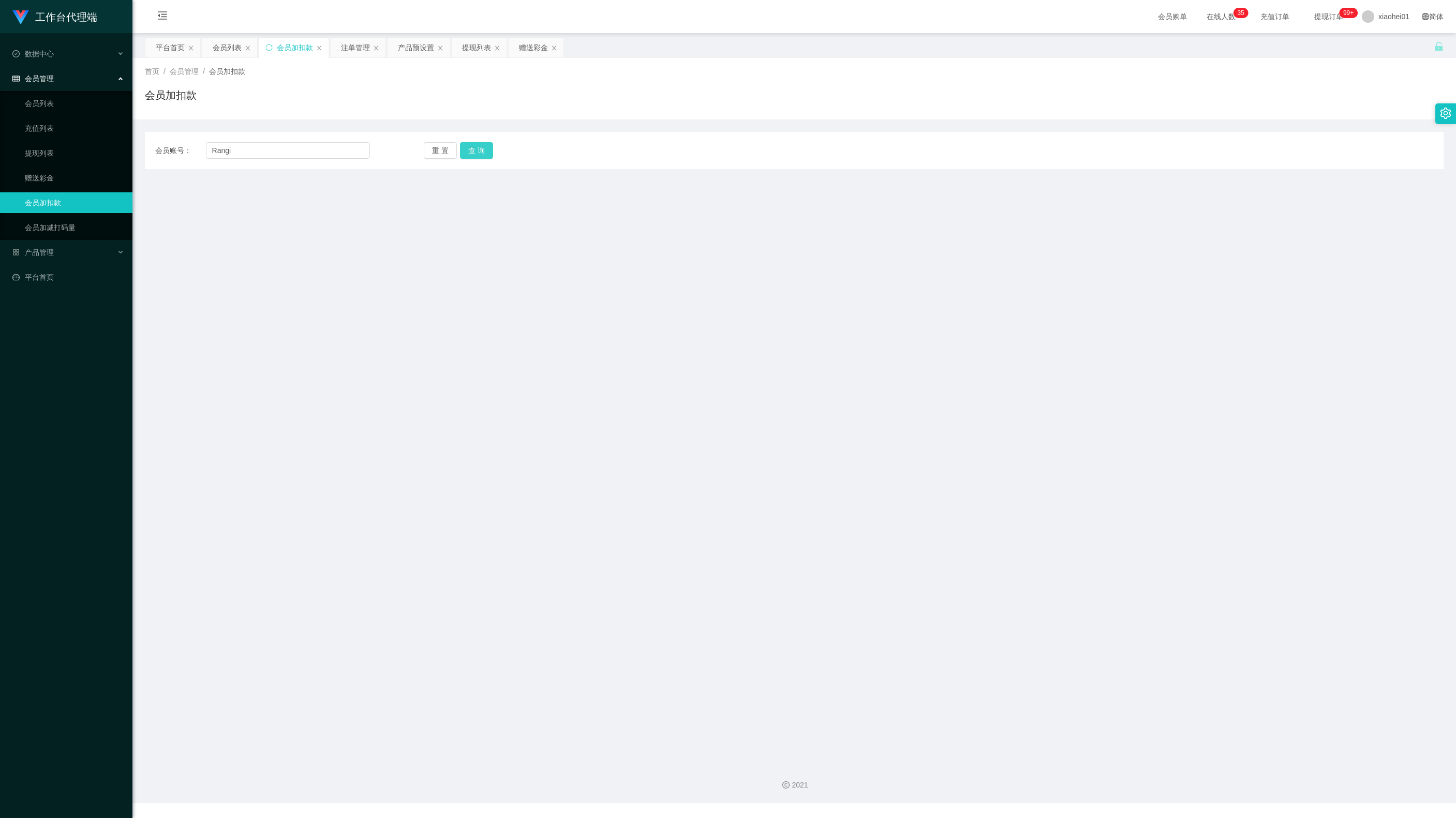
click at [476, 159] on button "查 询" at bounding box center [476, 151] width 33 height 17
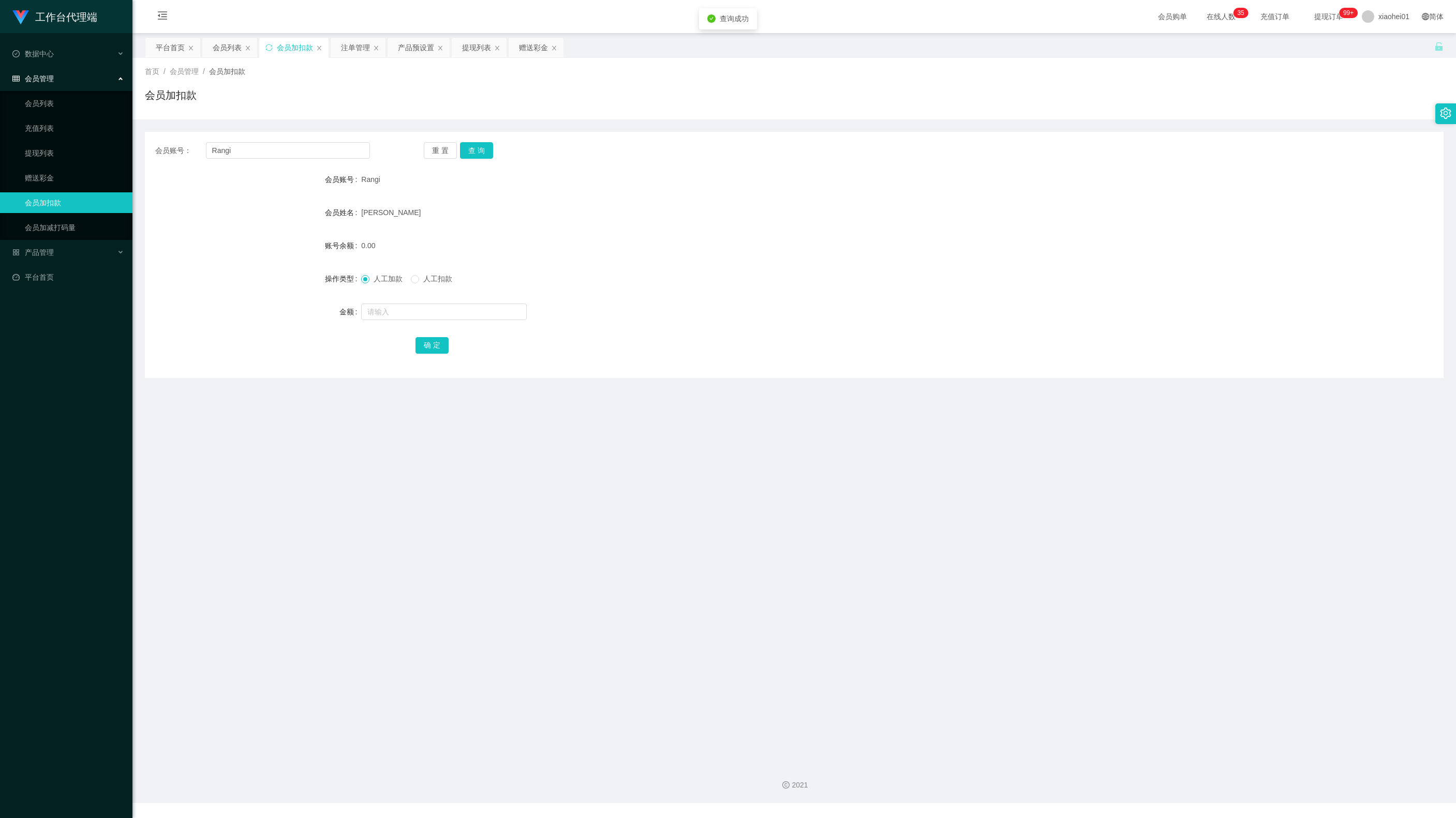
click at [453, 302] on div at bounding box center [740, 312] width 757 height 21
click at [439, 324] on form "会员账号 Rangi 会员姓名 PIETERSZ ROSHENI NETHMI SHEHANI 账号余额 0.00 操作类型 人工加款 人工扣款 金额 确 定" at bounding box center [794, 262] width 1299 height 186
click at [449, 318] on input "text" at bounding box center [444, 312] width 166 height 17
type input "15"
click at [427, 344] on button "确 定" at bounding box center [432, 346] width 33 height 17
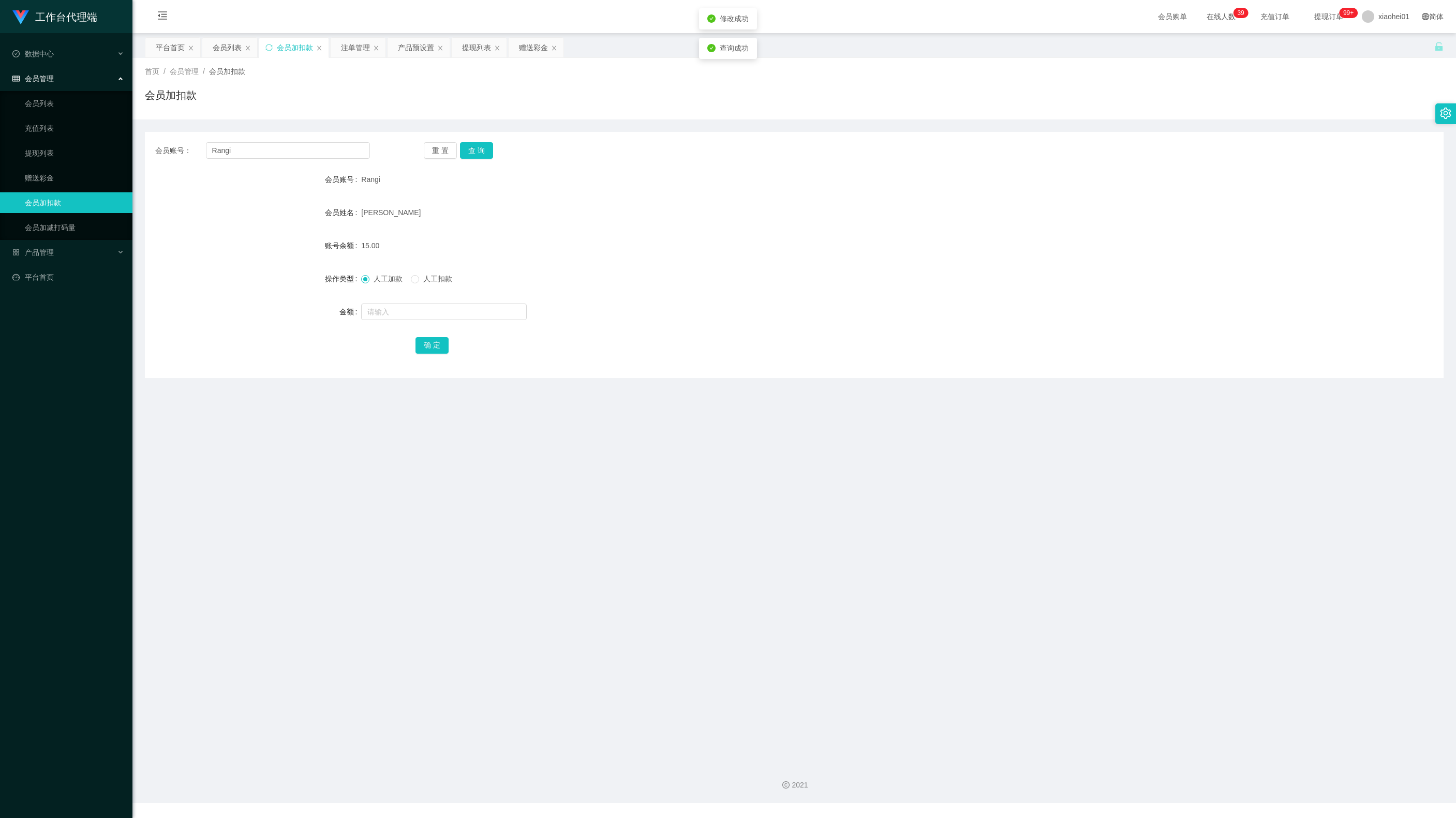
drag, startPoint x: 787, startPoint y: 219, endPoint x: 1119, endPoint y: 49, distance: 373.0
click at [792, 215] on div "PIETERSZ ROSHENI NETHMI SHEHANI" at bounding box center [740, 212] width 757 height 21
click at [481, 48] on div "提现列表" at bounding box center [476, 47] width 29 height 19
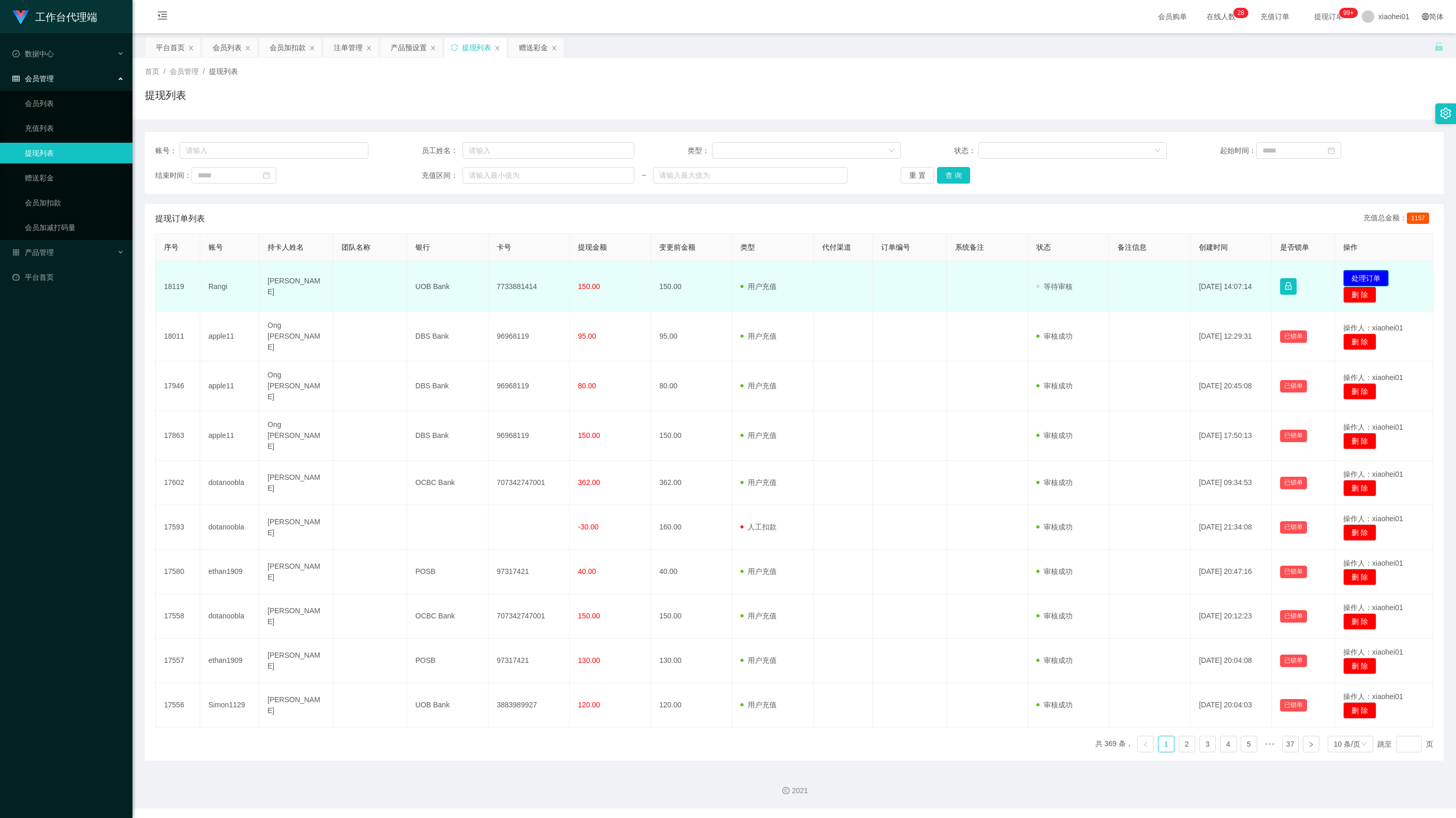
click at [1347, 278] on button "处理订单" at bounding box center [1366, 278] width 45 height 17
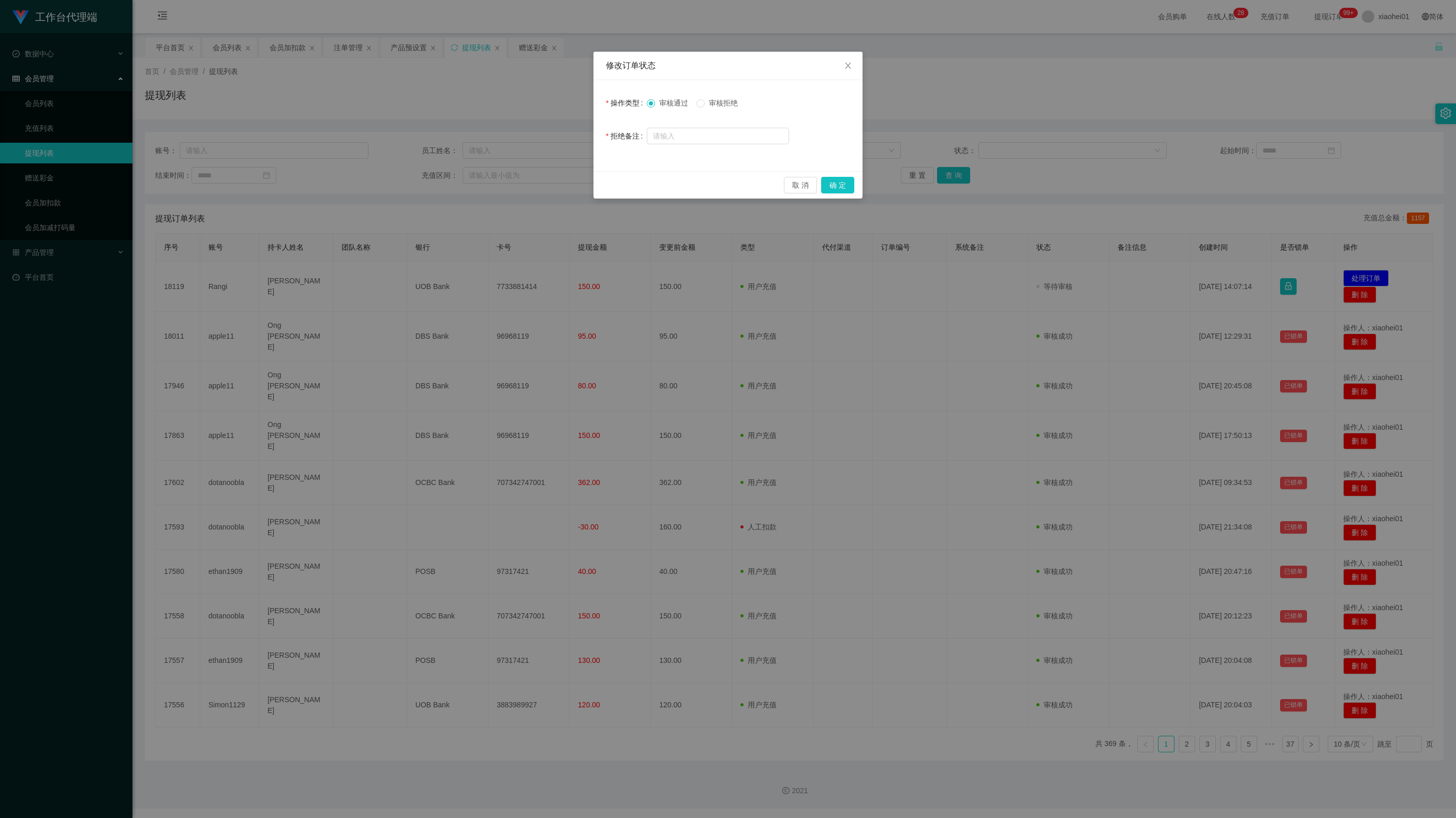
click at [842, 199] on div "取 消 确 定" at bounding box center [728, 185] width 269 height 27
click at [829, 185] on button "确 定" at bounding box center [837, 185] width 33 height 17
